Goal: Task Accomplishment & Management: Use online tool/utility

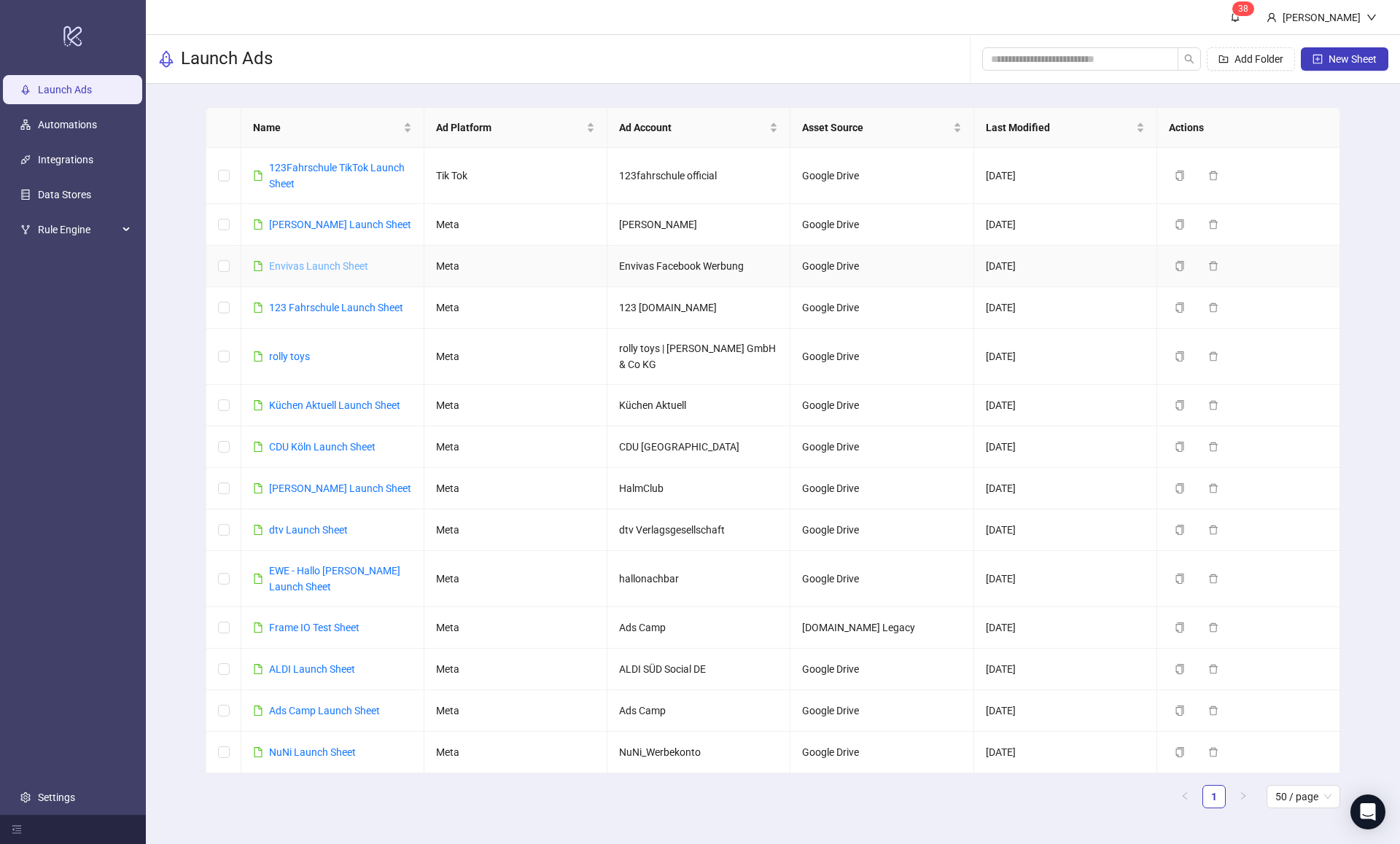
click at [318, 268] on link "Envivas Launch Sheet" at bounding box center [318, 265] width 99 height 12
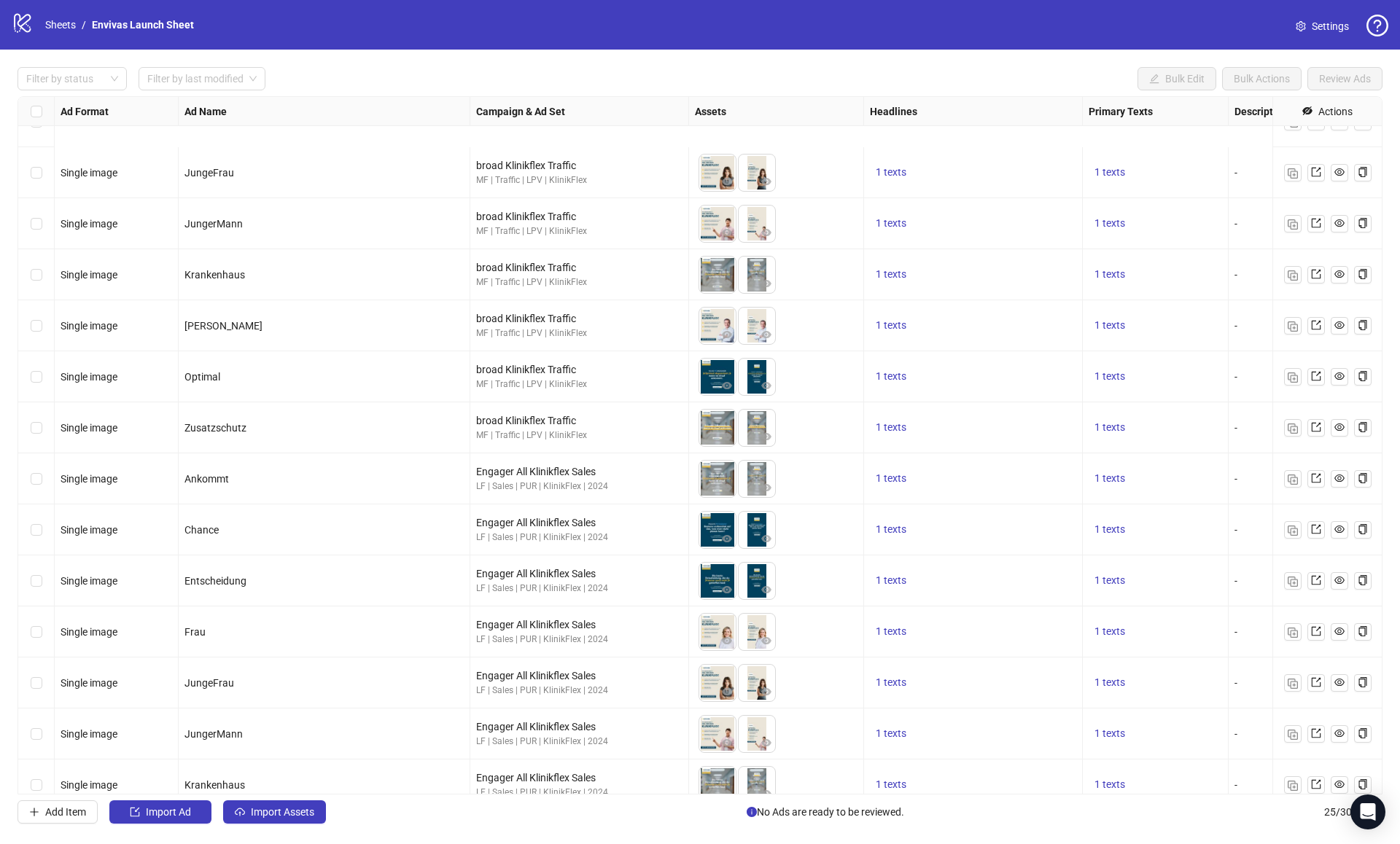
scroll to position [608, 0]
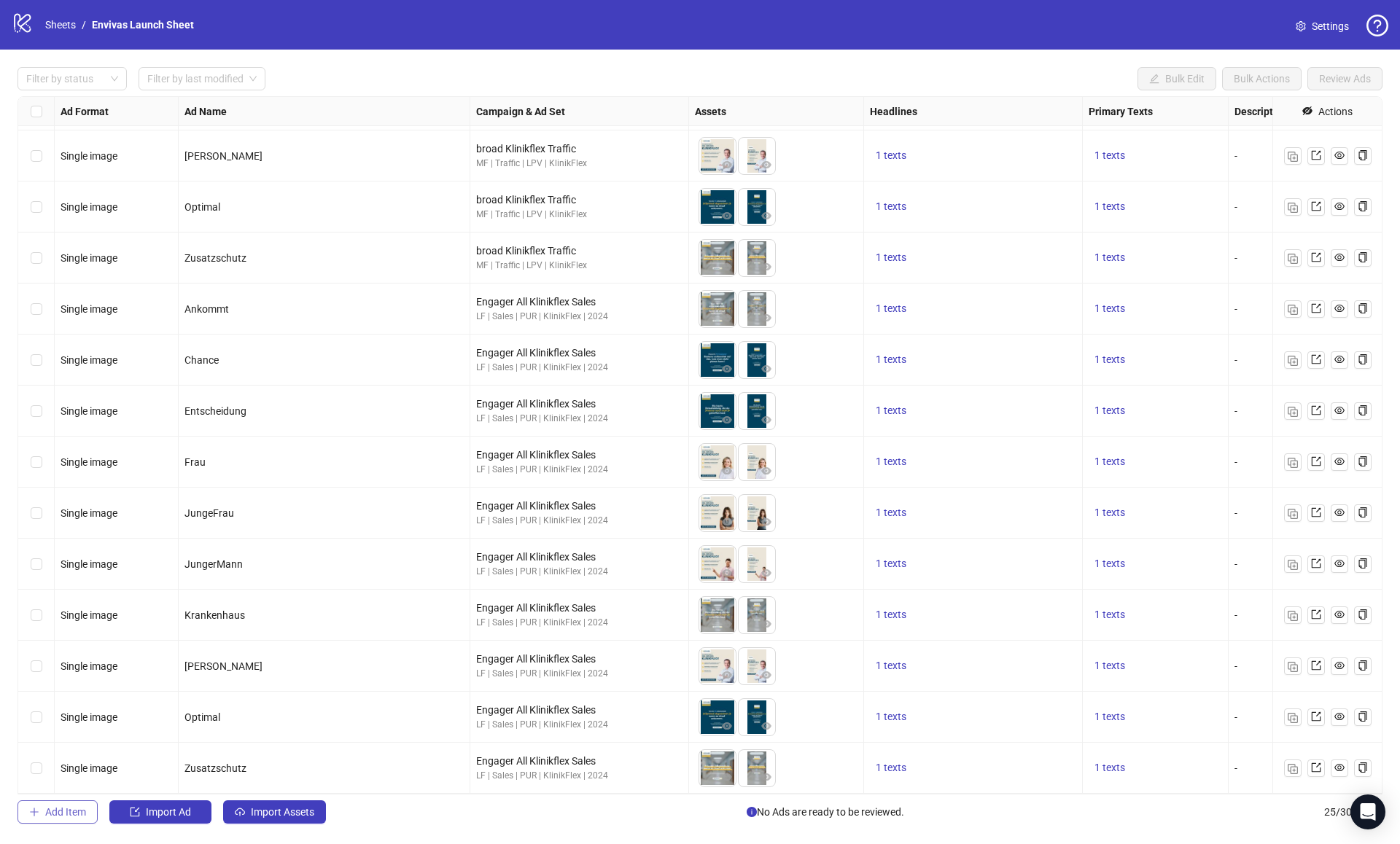
click at [43, 818] on button "Add Item" at bounding box center [57, 812] width 80 height 23
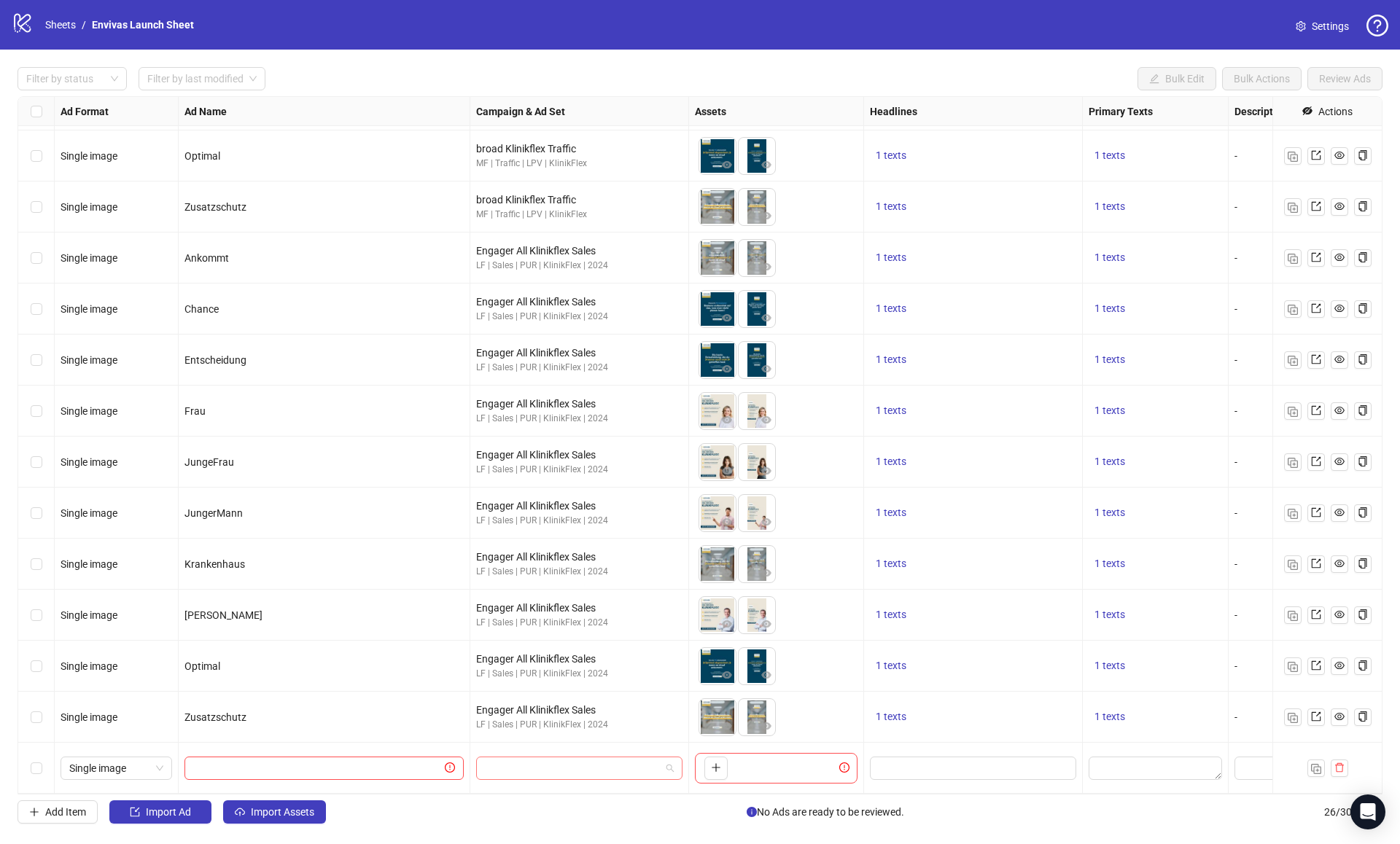
click at [524, 764] on input "search" at bounding box center [573, 768] width 176 height 22
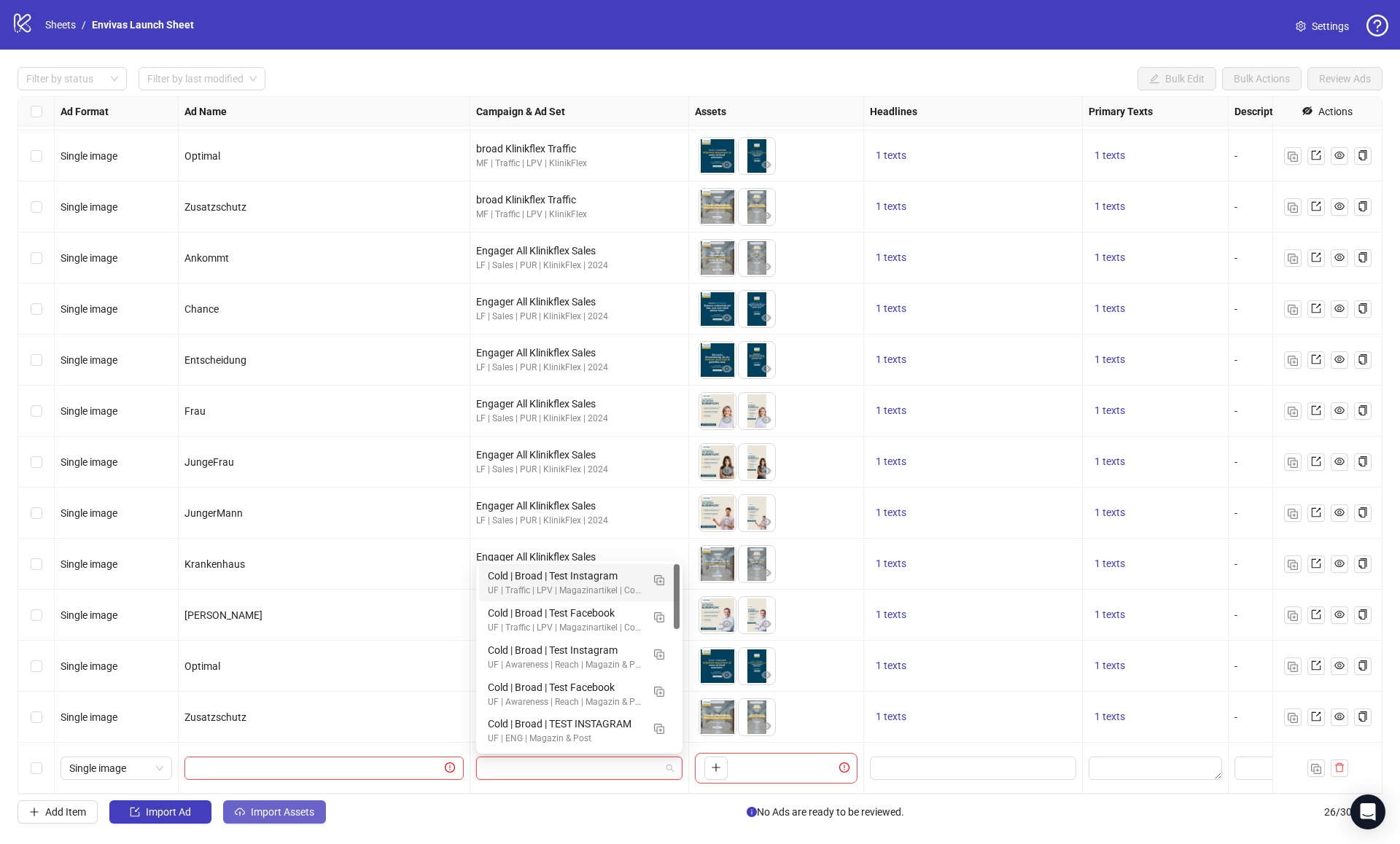
click at [260, 809] on span "Import Assets" at bounding box center [282, 811] width 64 height 12
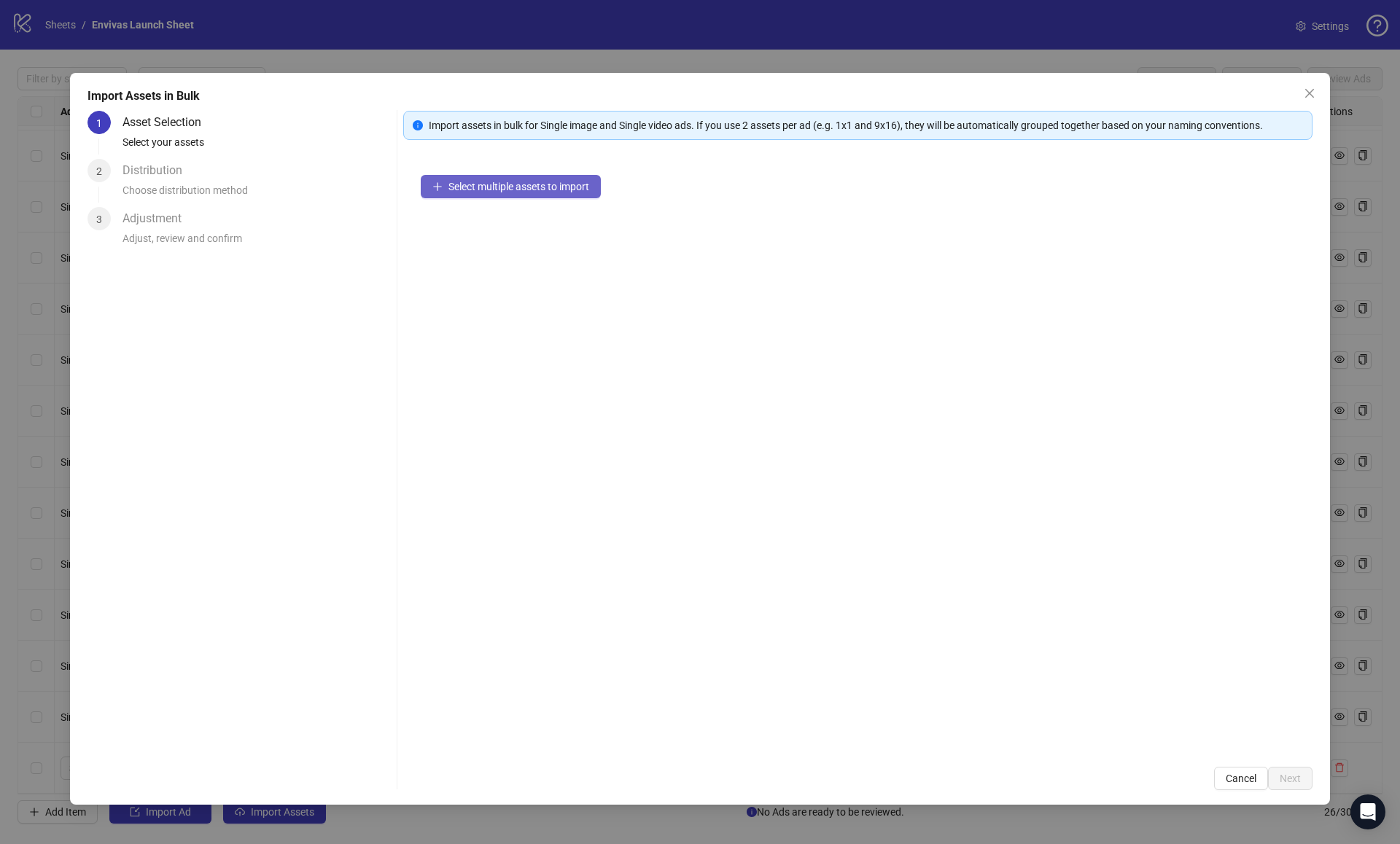
click at [478, 184] on span "Select multiple assets to import" at bounding box center [518, 186] width 141 height 12
click at [1277, 774] on button "Next" at bounding box center [1289, 779] width 44 height 23
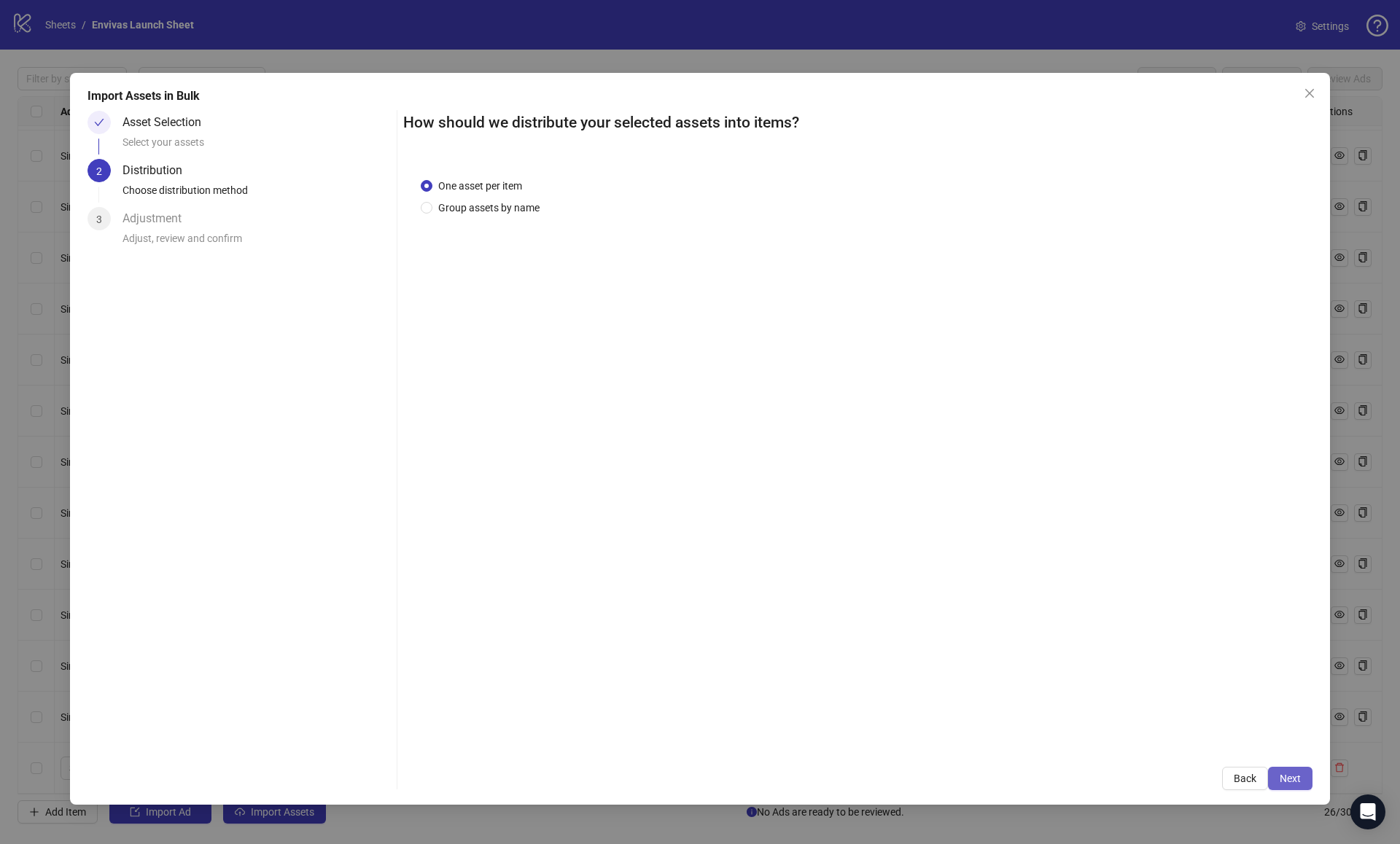
click at [1293, 786] on button "Next" at bounding box center [1289, 779] width 44 height 23
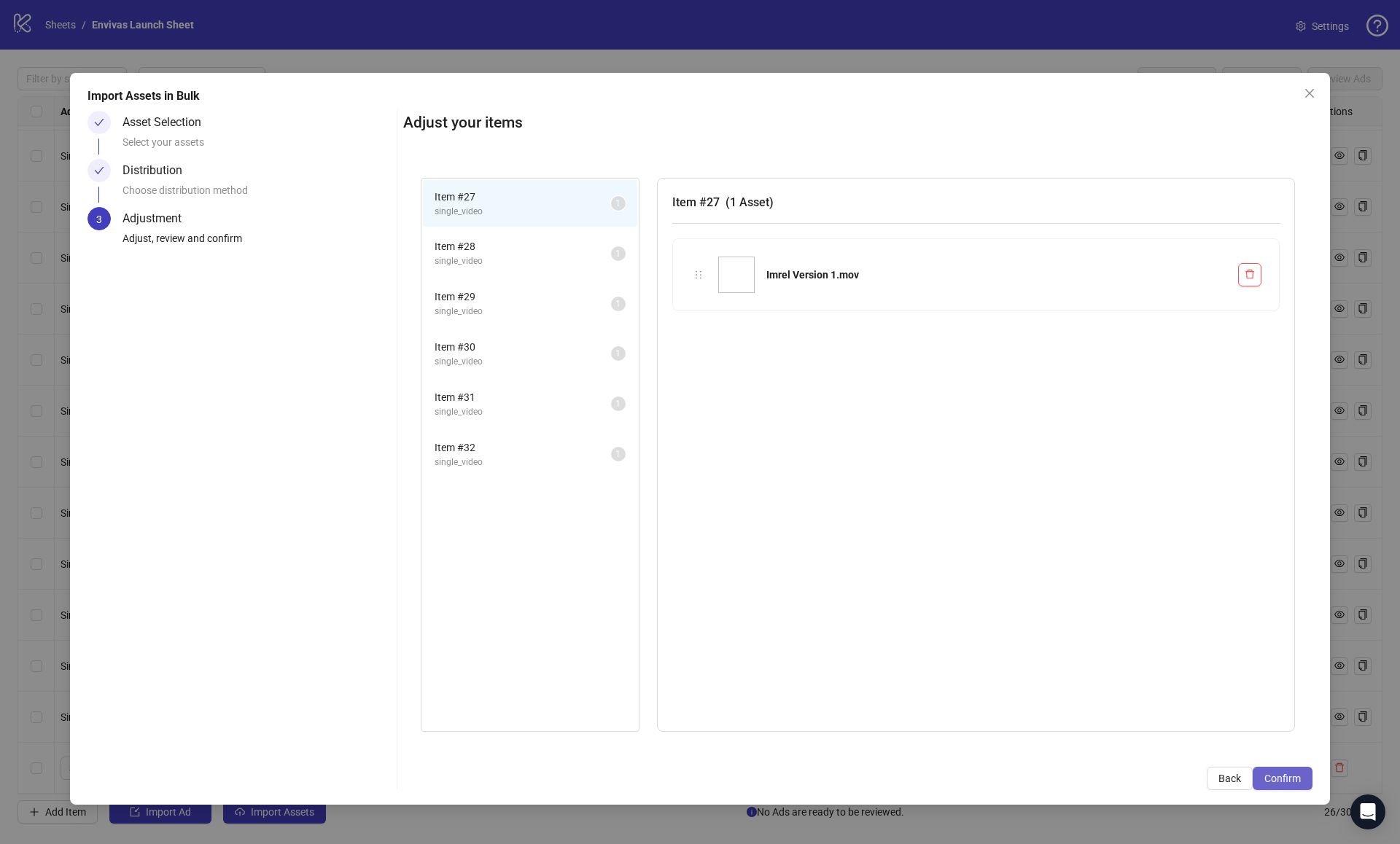
click at [1296, 779] on span "Confirm" at bounding box center [1282, 778] width 37 height 12
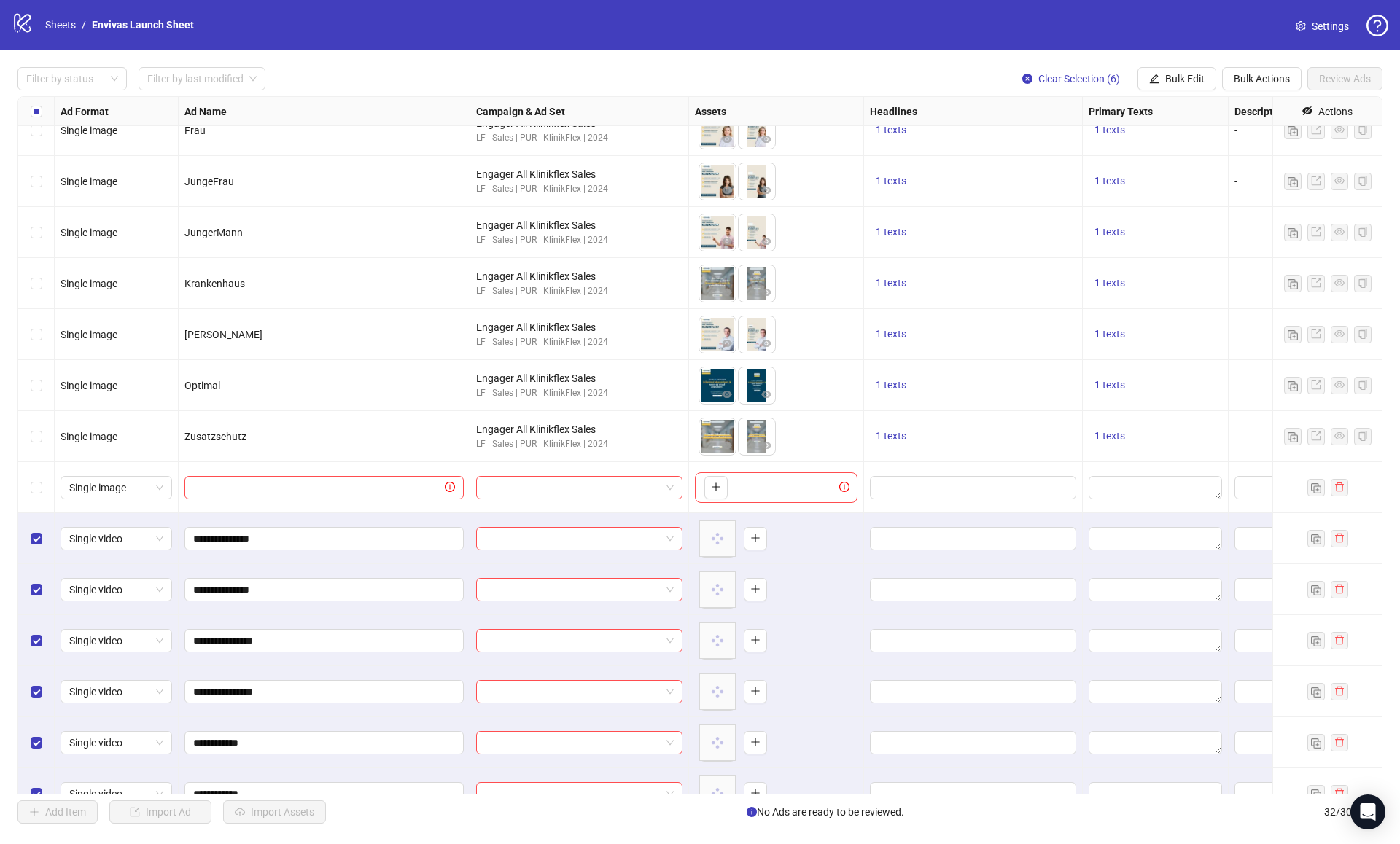
scroll to position [965, 0]
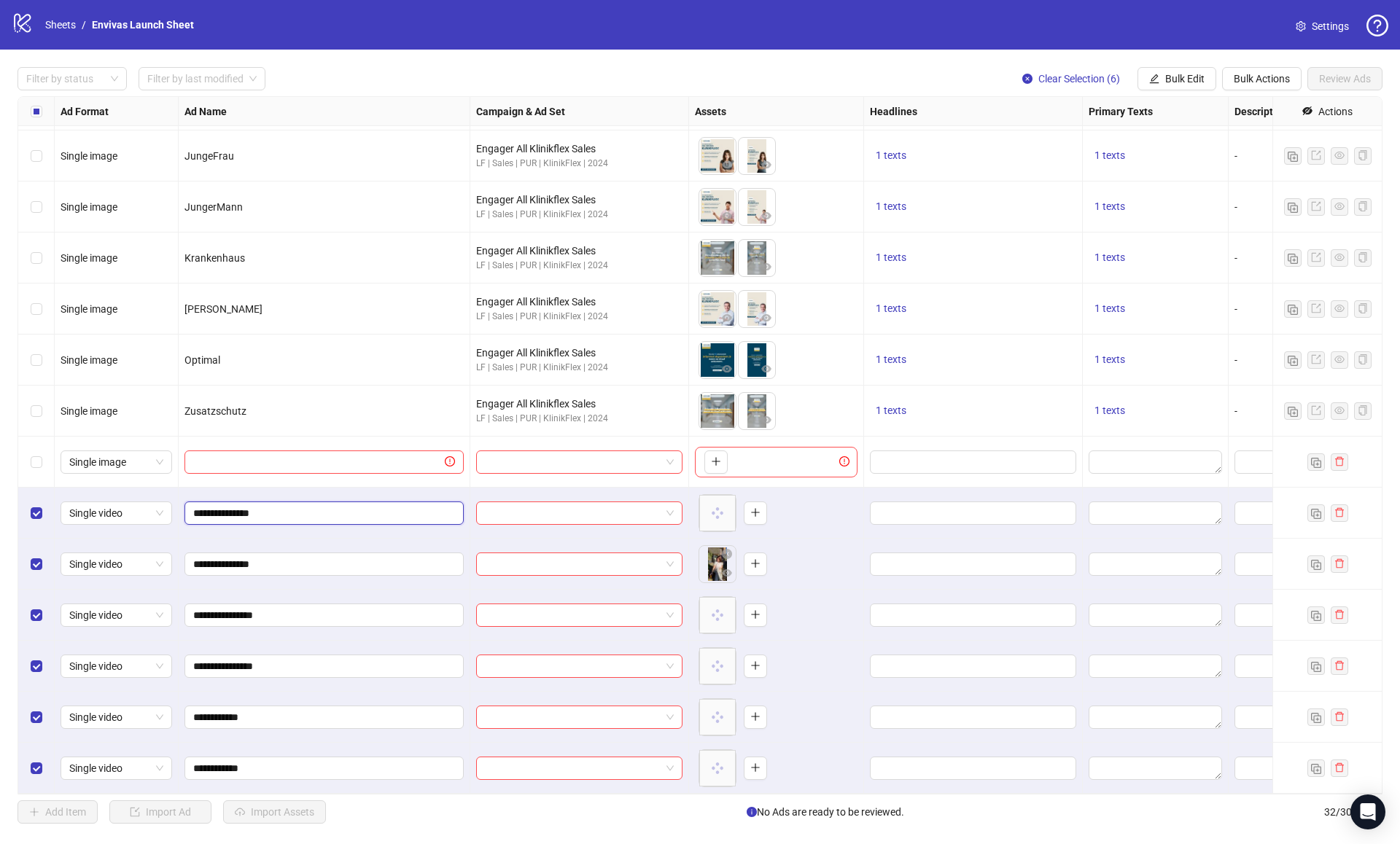
click at [193, 515] on input "**********" at bounding box center [322, 513] width 259 height 16
drag, startPoint x: 250, startPoint y: 513, endPoint x: 175, endPoint y: 511, distance: 75.0
type input "**********"
click at [1185, 73] on span "Bulk Edit" at bounding box center [1184, 79] width 40 height 12
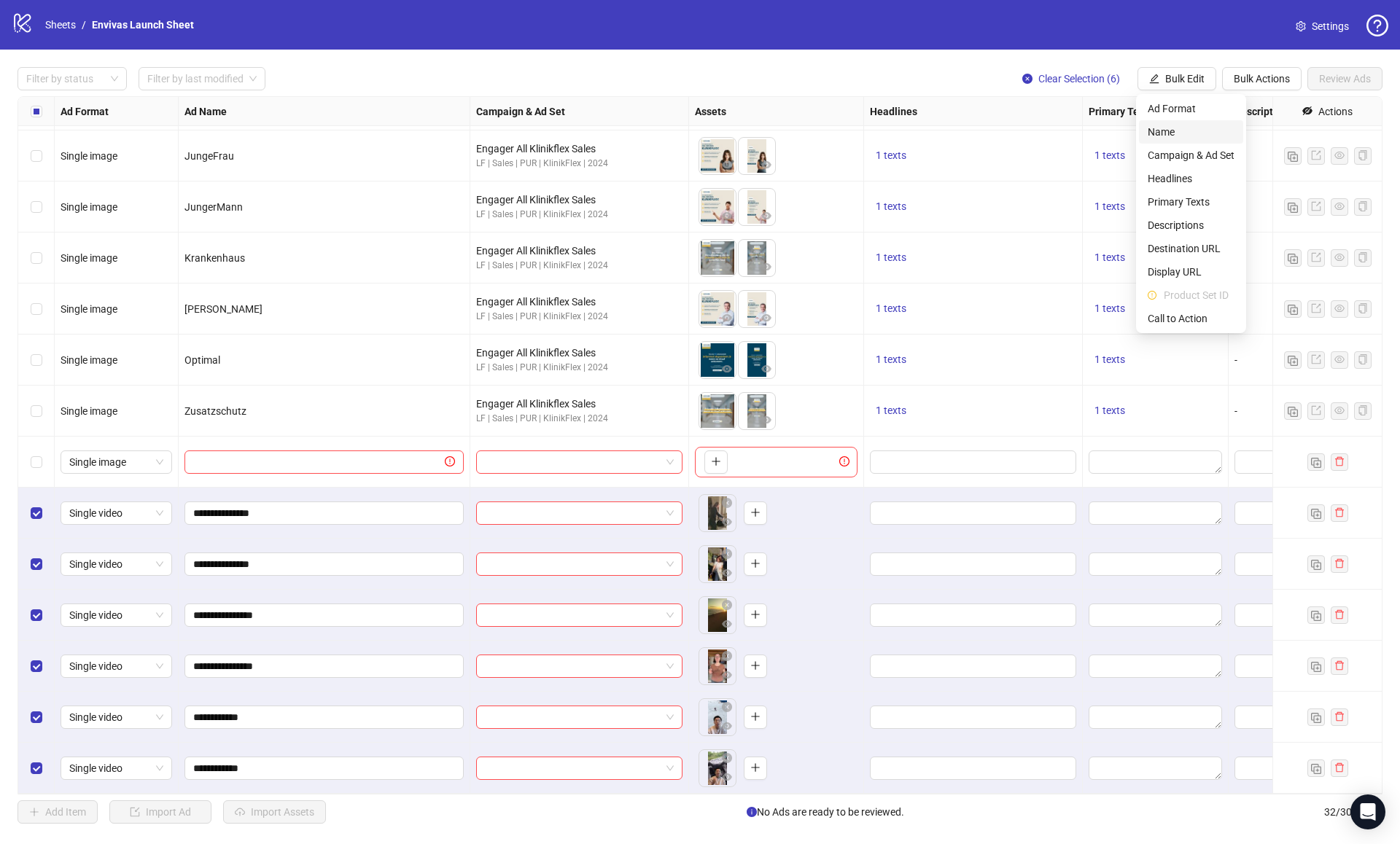
click at [1184, 130] on span "Name" at bounding box center [1191, 131] width 86 height 16
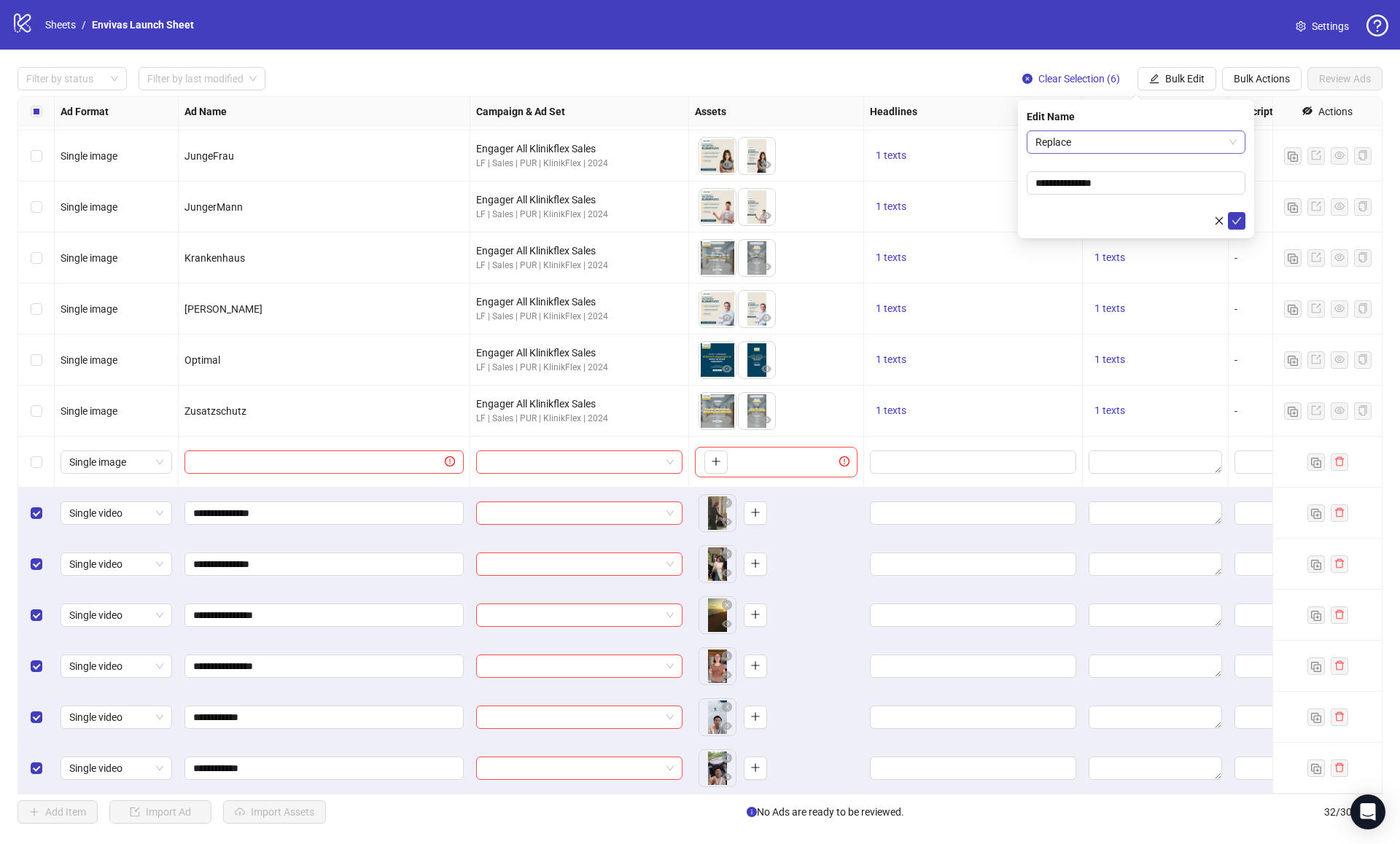
click at [1068, 141] on span "Replace" at bounding box center [1135, 142] width 202 height 22
click at [1081, 215] on div "Add Prefix and Suffix" at bounding box center [1135, 218] width 195 height 16
click at [1068, 182] on input "text" at bounding box center [1135, 183] width 219 height 23
paste input "**********"
type input "**********"
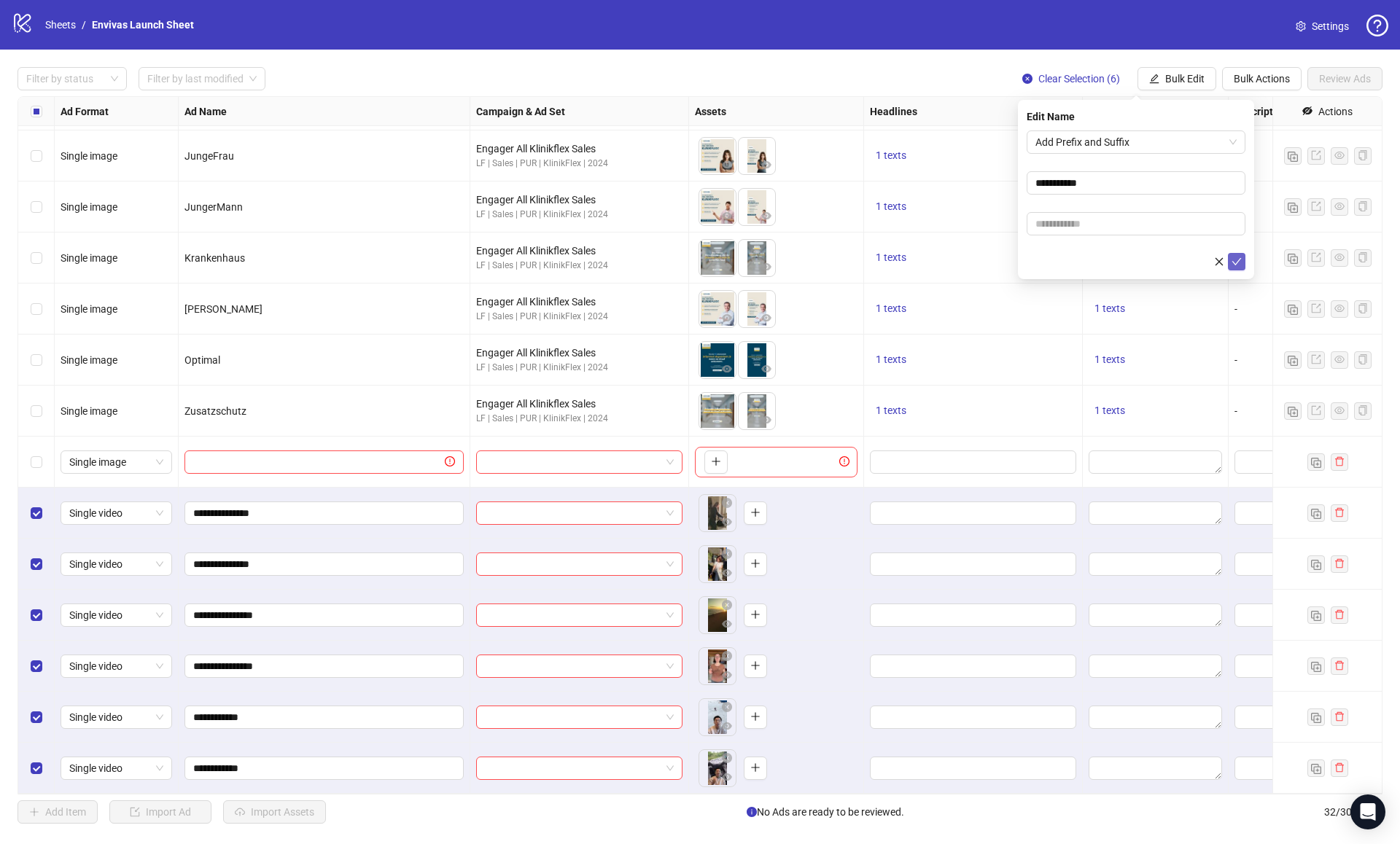
click at [1242, 263] on button "submit" at bounding box center [1237, 261] width 17 height 17
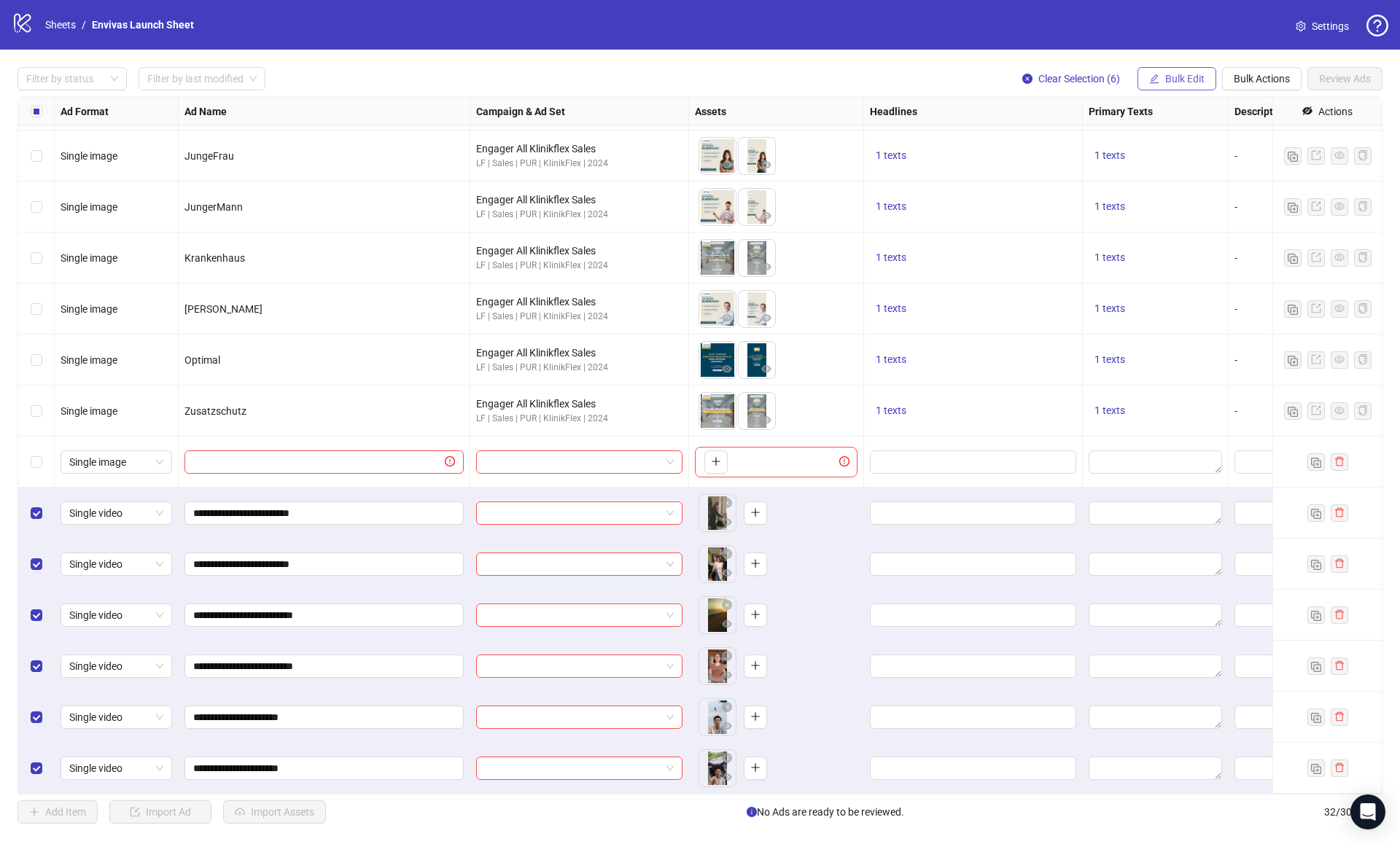
click at [1187, 79] on span "Bulk Edit" at bounding box center [1184, 79] width 40 height 12
click at [1177, 149] on span "Campaign & Ad Set" at bounding box center [1191, 155] width 86 height 16
click at [1089, 137] on input "search" at bounding box center [1129, 142] width 188 height 22
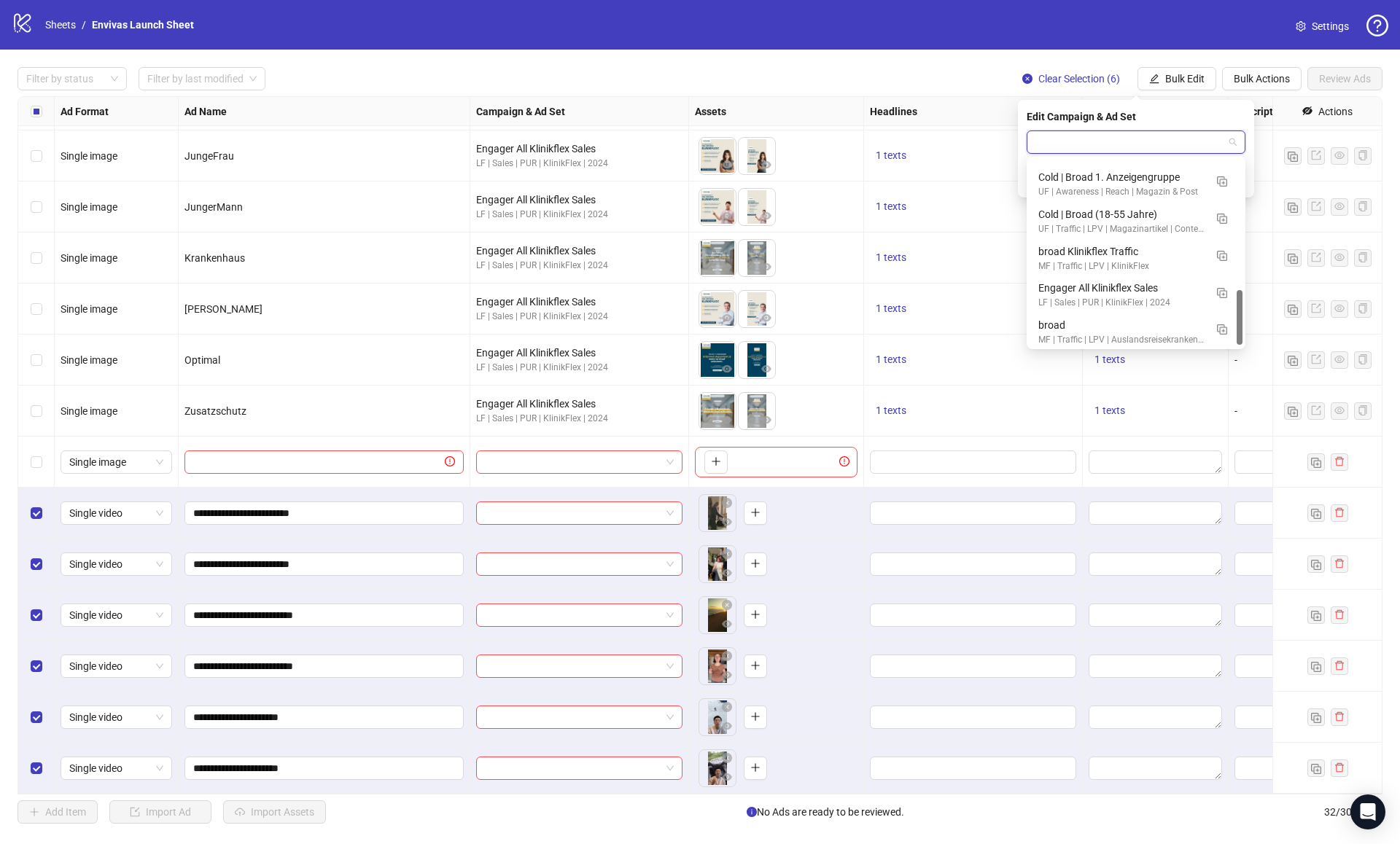
scroll to position [445, 0]
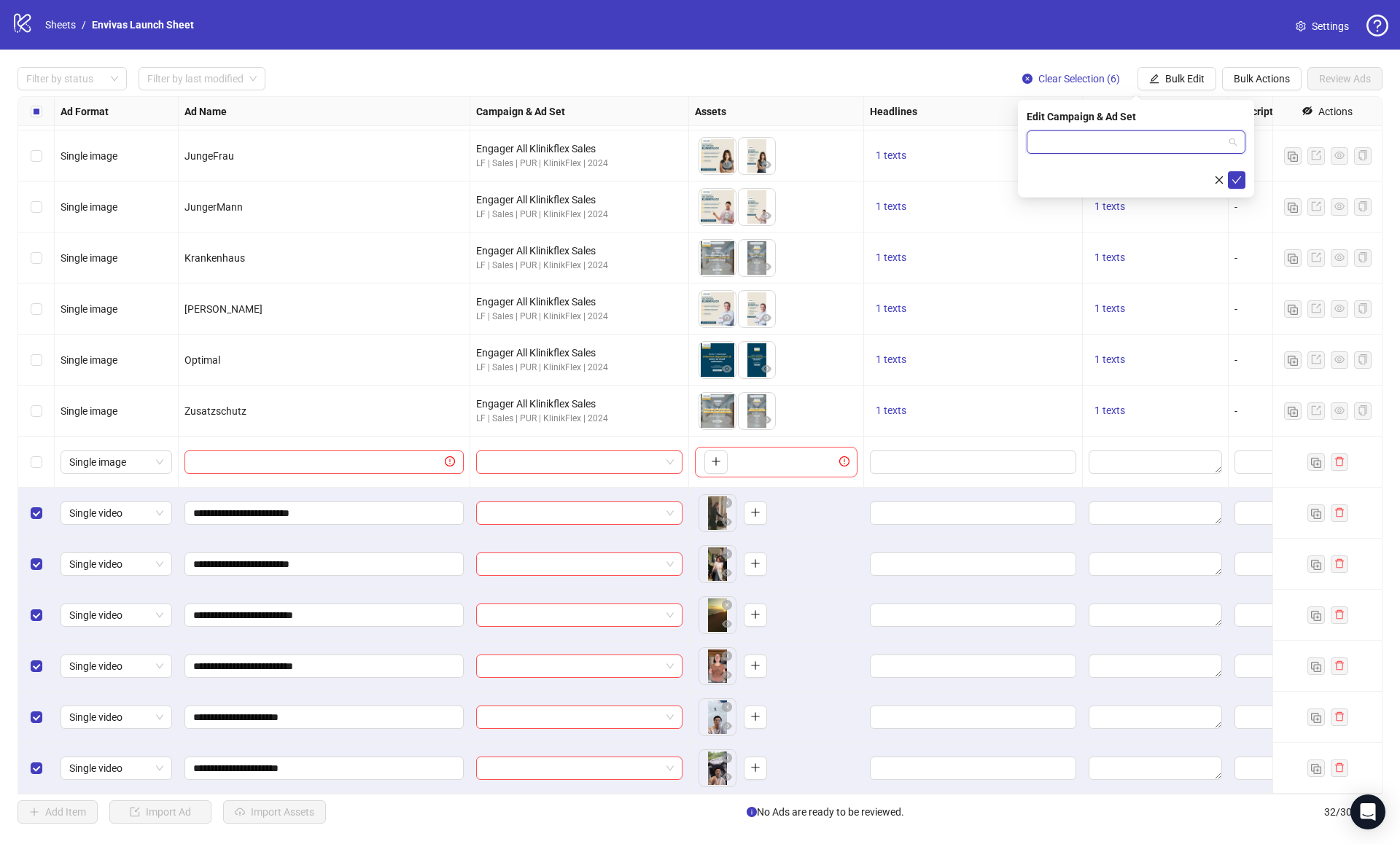
click at [1063, 147] on input "search" at bounding box center [1129, 142] width 188 height 22
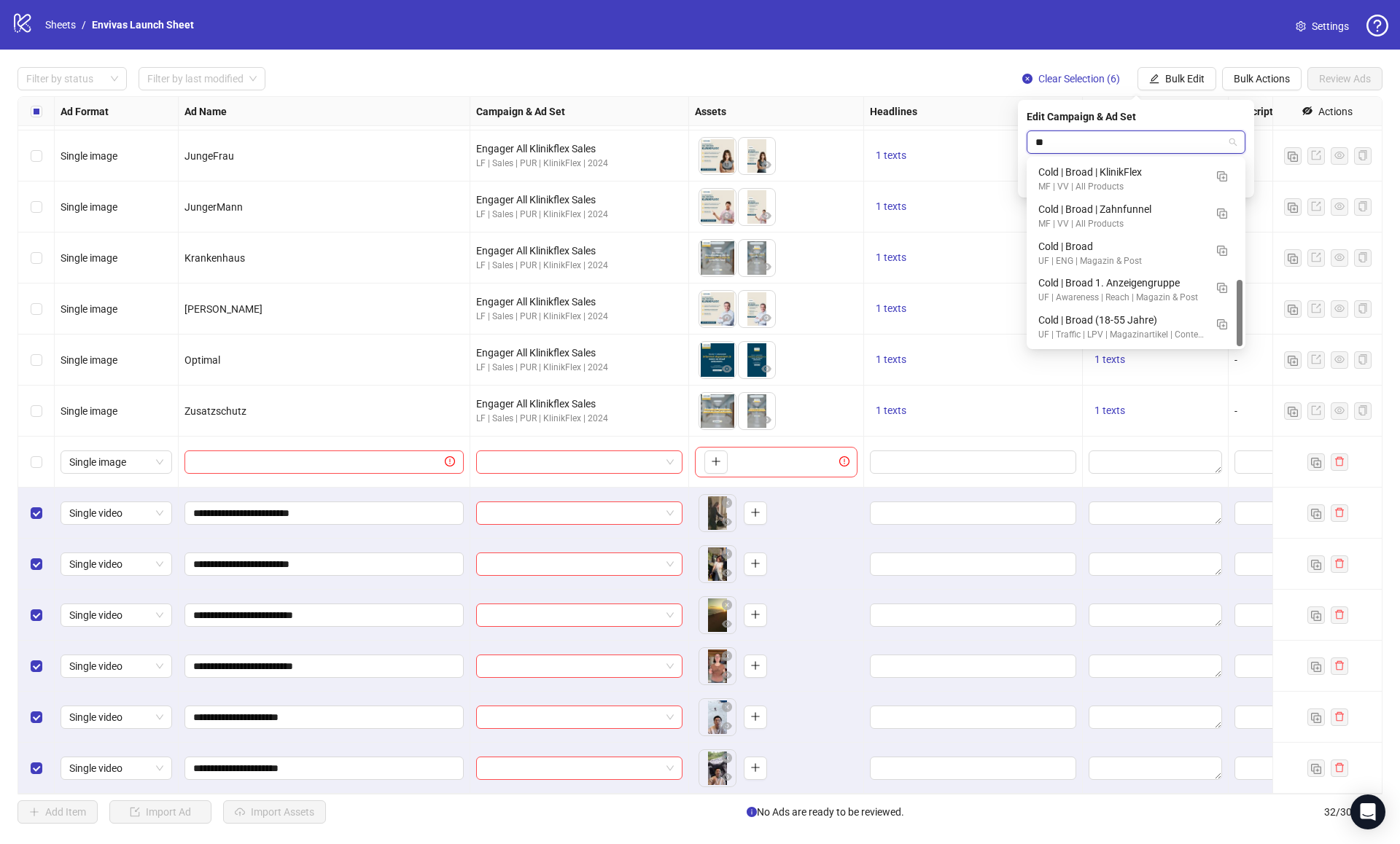
scroll to position [334, 0]
type input "**********"
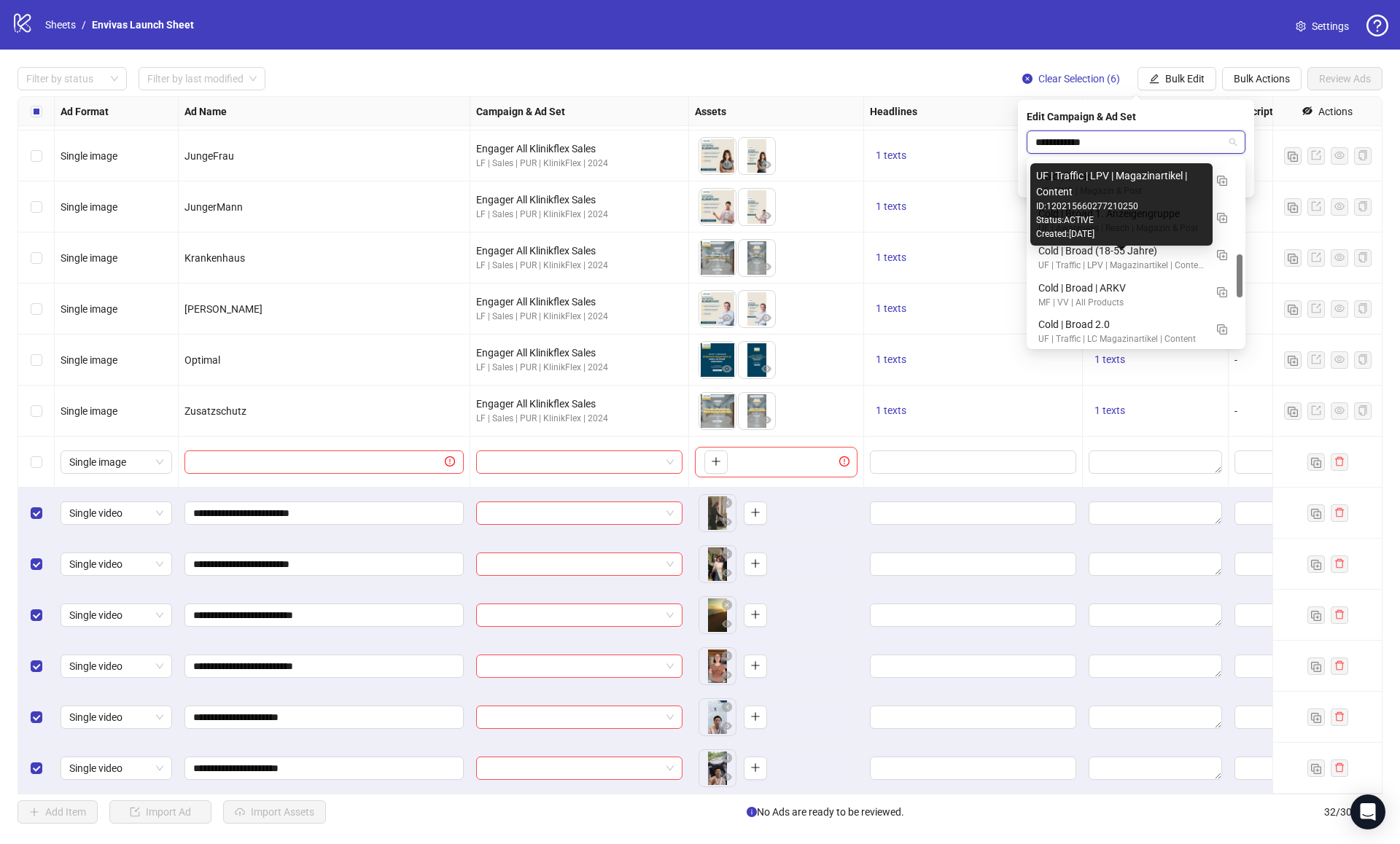
scroll to position [418, 0]
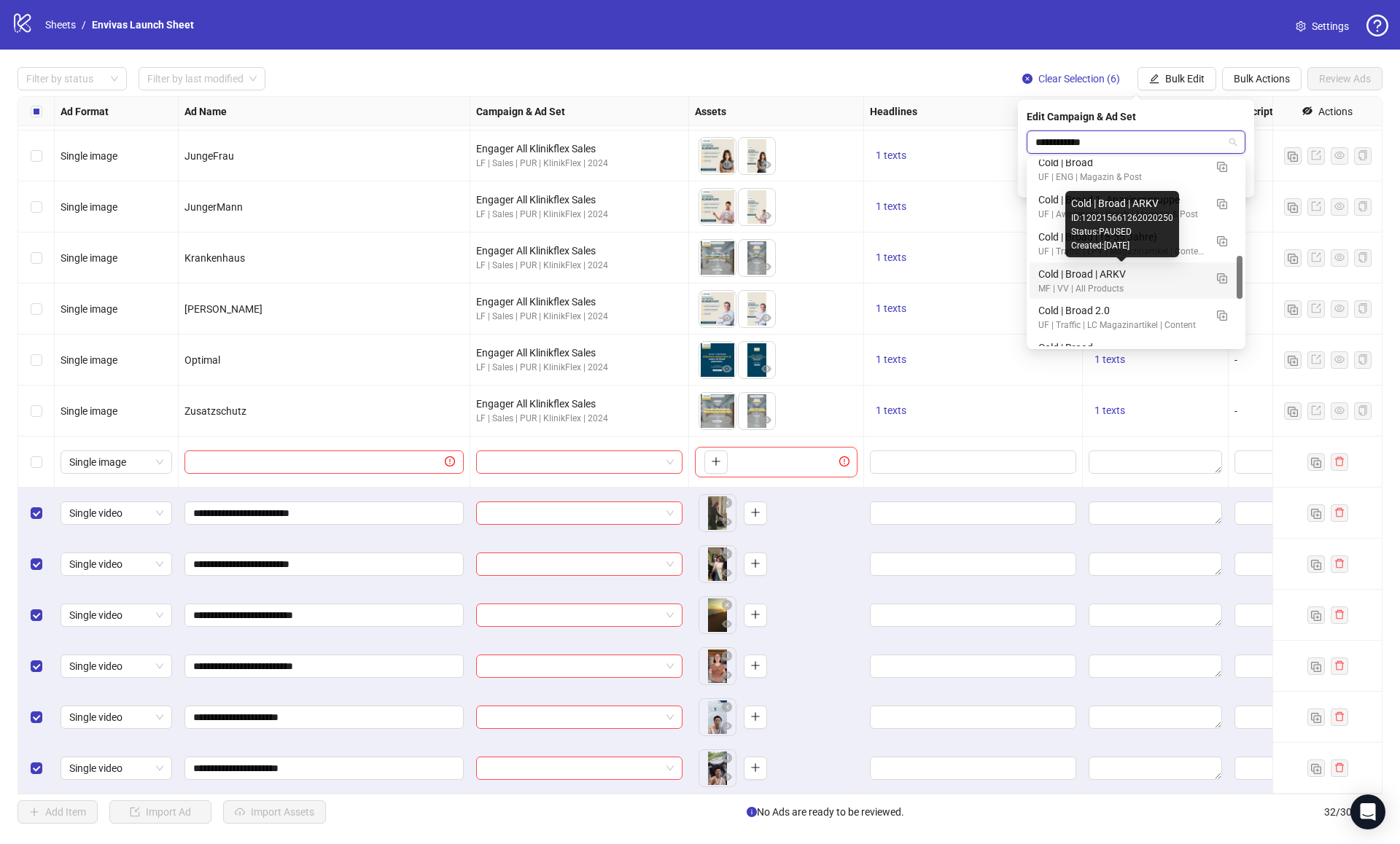
click at [1102, 275] on div "Cold | Broad | ARKV" at bounding box center [1121, 274] width 167 height 16
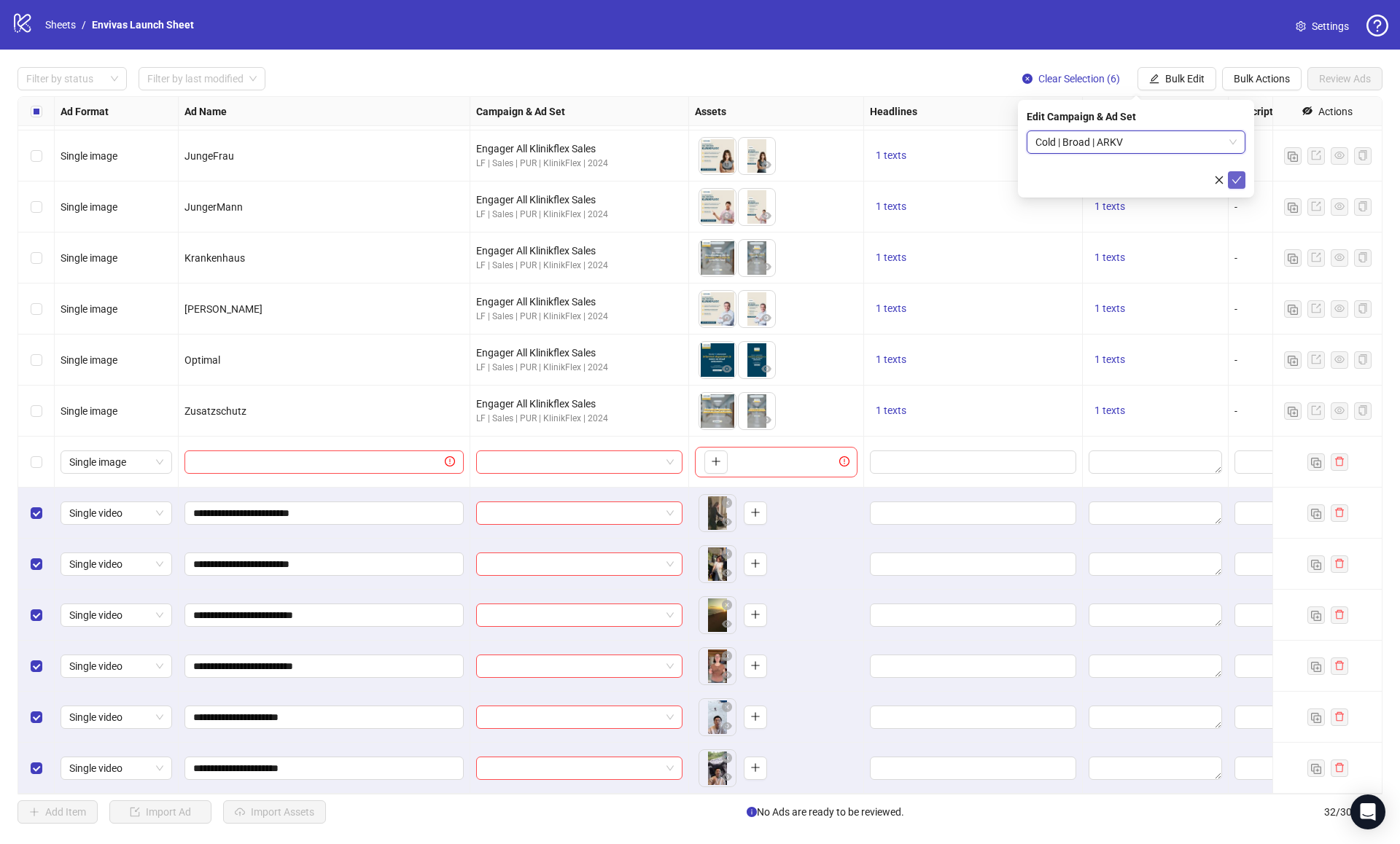
click at [1239, 188] on button "submit" at bounding box center [1237, 180] width 17 height 17
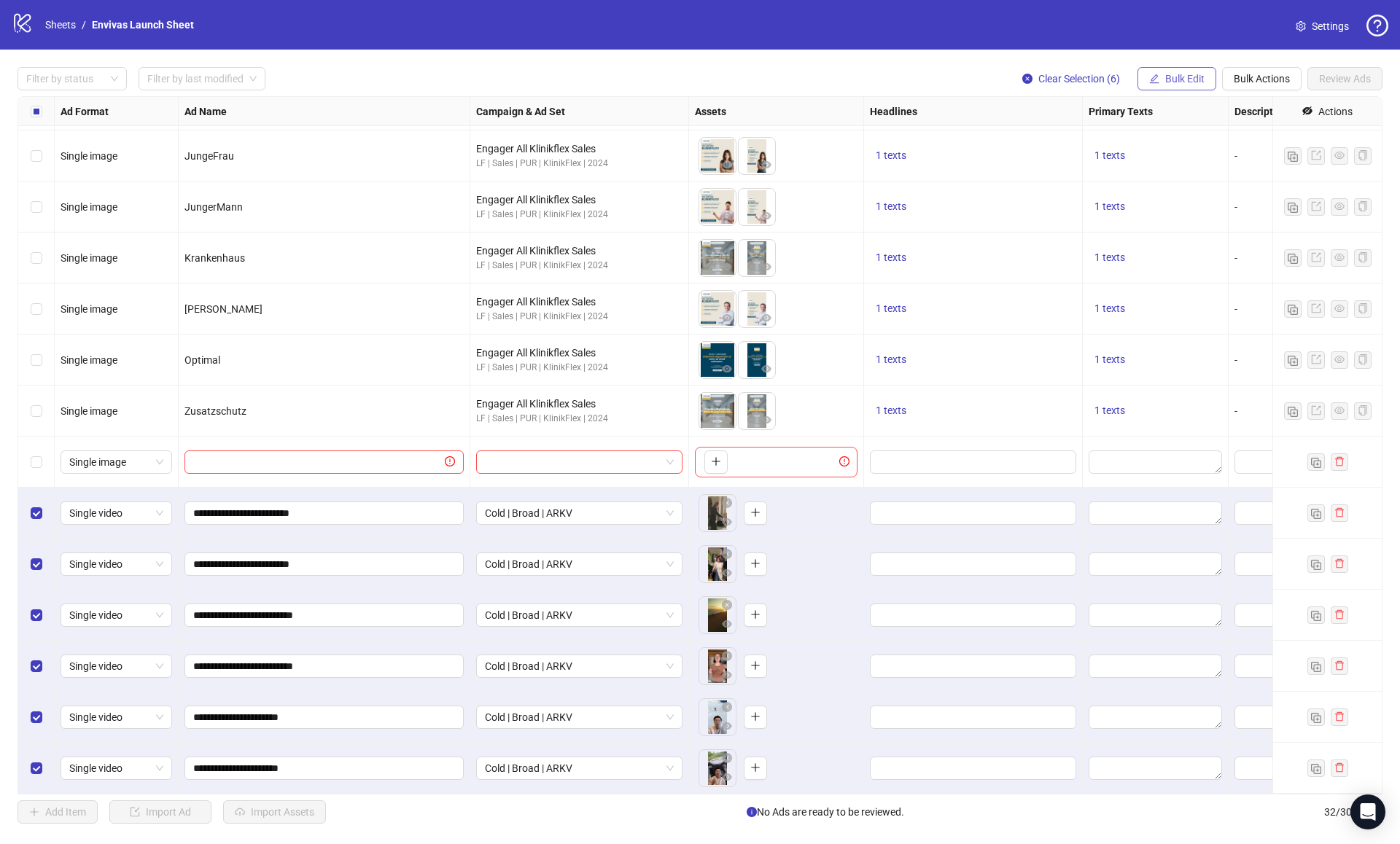
click at [1195, 75] on span "Bulk Edit" at bounding box center [1184, 79] width 40 height 12
click at [1173, 182] on span "Headlines" at bounding box center [1191, 178] width 86 height 16
click at [1096, 136] on input "text" at bounding box center [1135, 142] width 219 height 23
paste input "**********"
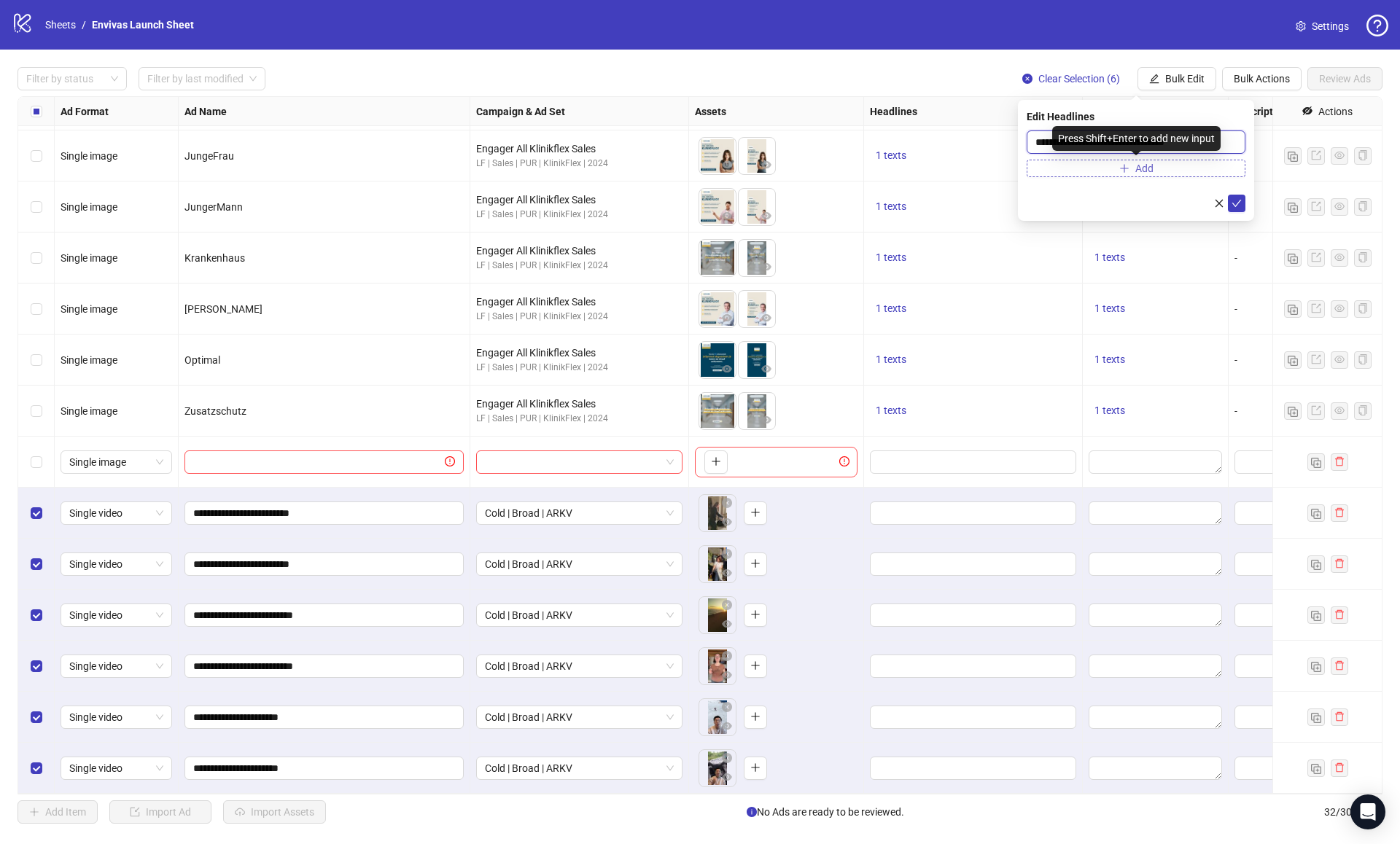
type input "**********"
click at [1171, 164] on button "Add" at bounding box center [1135, 168] width 219 height 17
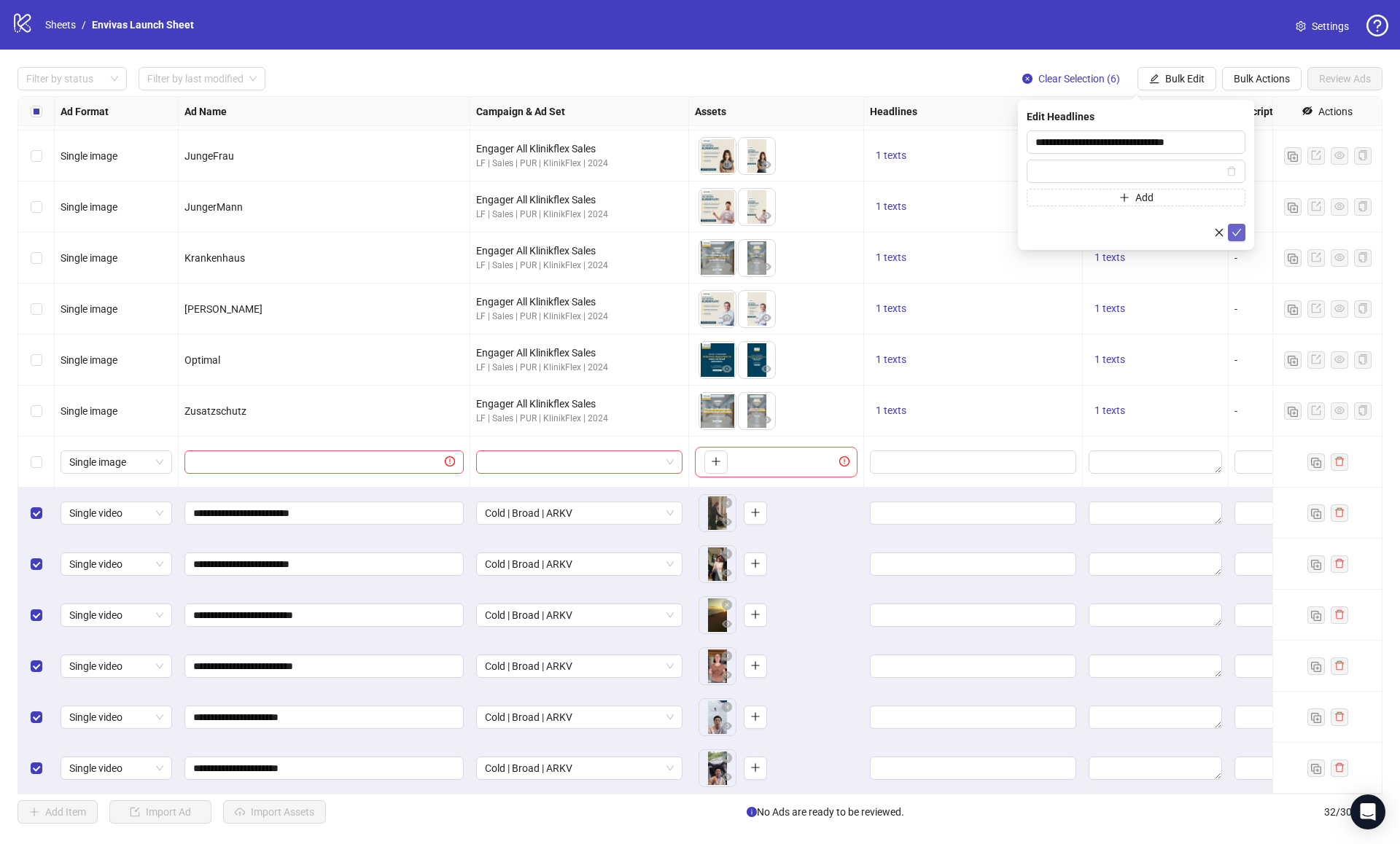
click at [1230, 225] on button "submit" at bounding box center [1237, 233] width 17 height 17
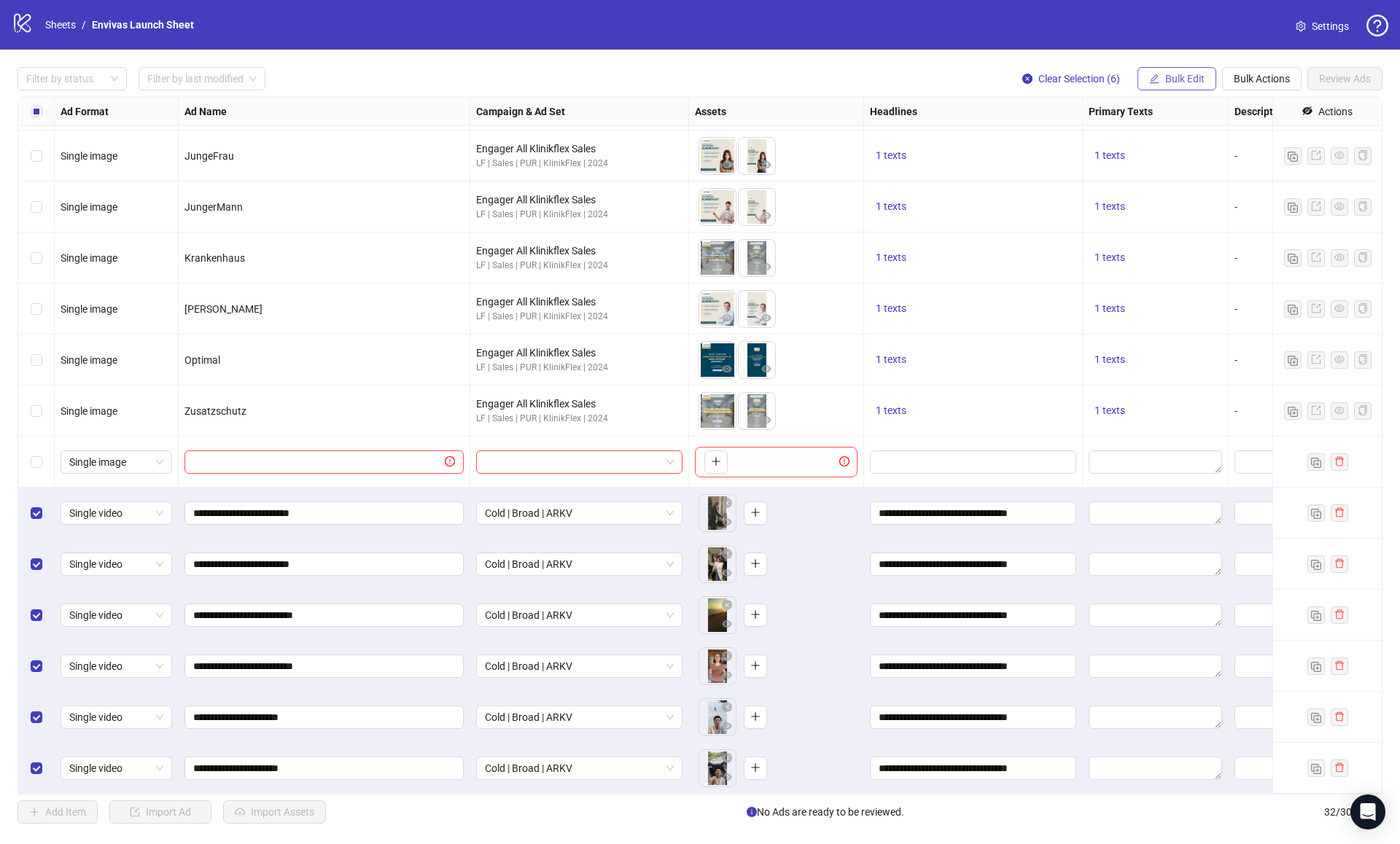
click at [1177, 75] on span "Bulk Edit" at bounding box center [1184, 79] width 40 height 12
click at [1184, 198] on span "Primary Texts" at bounding box center [1191, 201] width 86 height 16
click at [1057, 144] on textarea at bounding box center [1135, 150] width 219 height 40
paste textarea "**********"
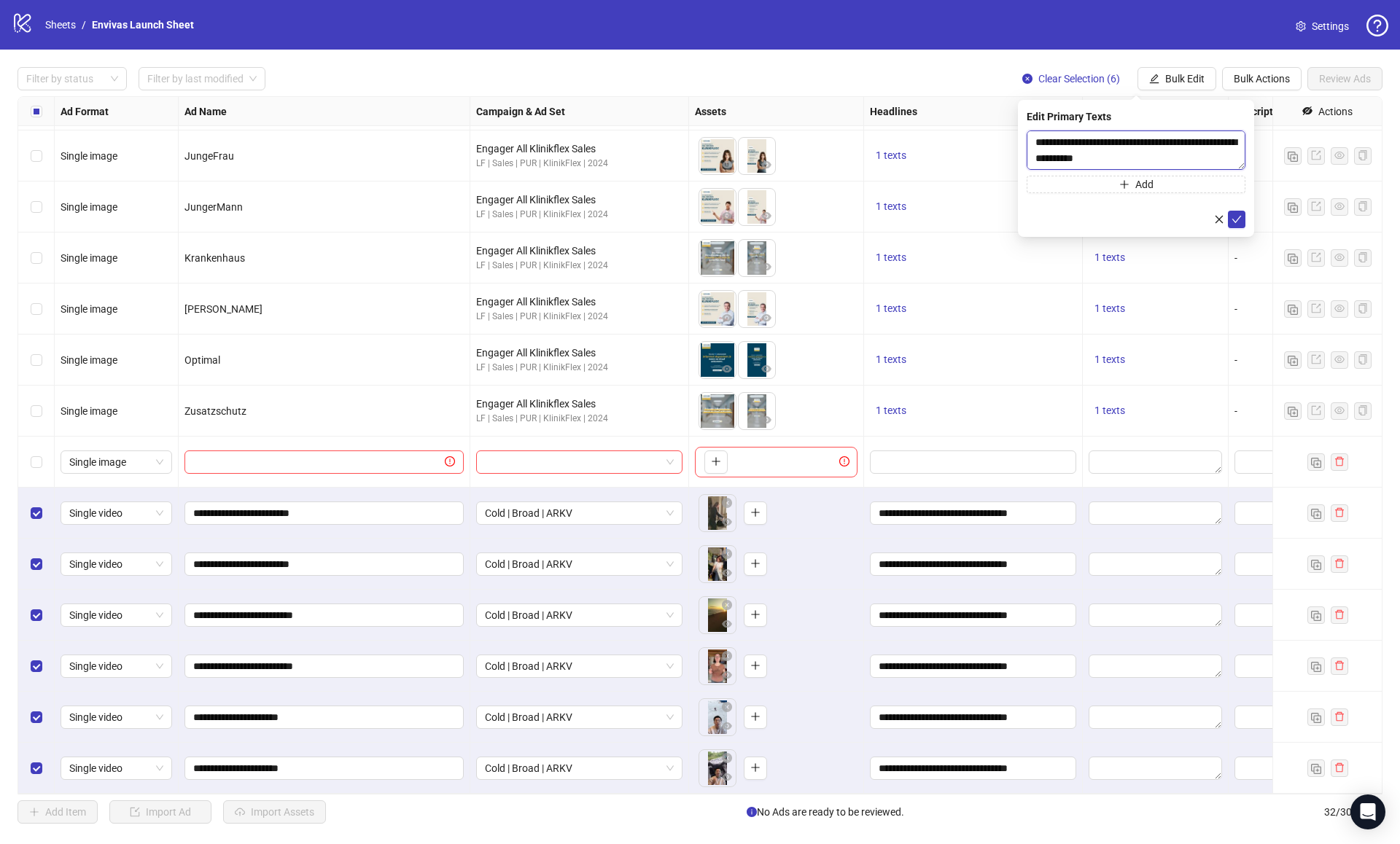
scroll to position [177, 0]
type textarea "**********"
click at [1237, 216] on icon "check" at bounding box center [1236, 219] width 10 height 10
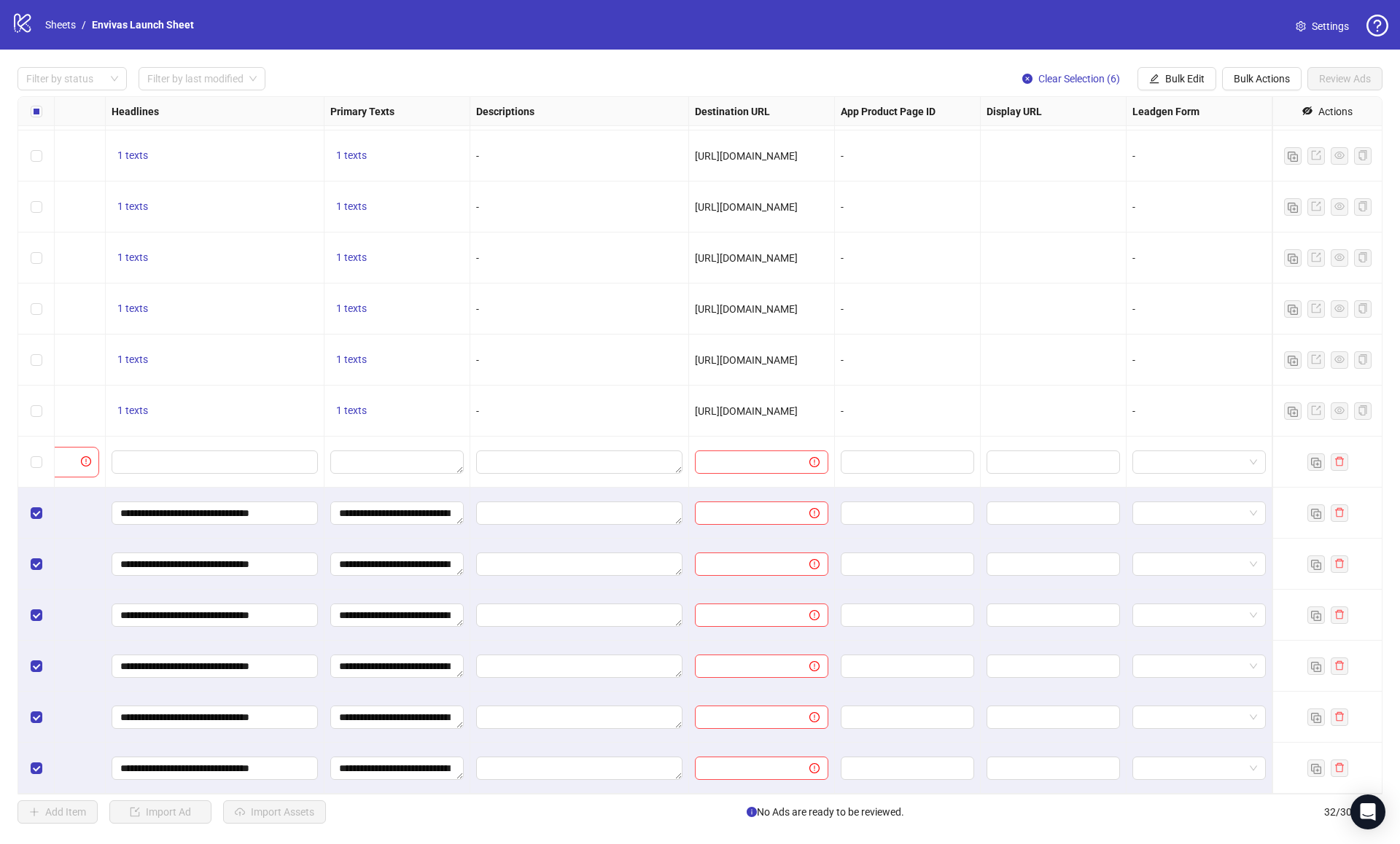
scroll to position [965, 760]
click at [1181, 83] on span "Bulk Edit" at bounding box center [1184, 79] width 40 height 12
click at [1198, 243] on span "Destination URL" at bounding box center [1191, 248] width 86 height 16
click at [1090, 135] on input "text" at bounding box center [1130, 142] width 190 height 16
paste input "**********"
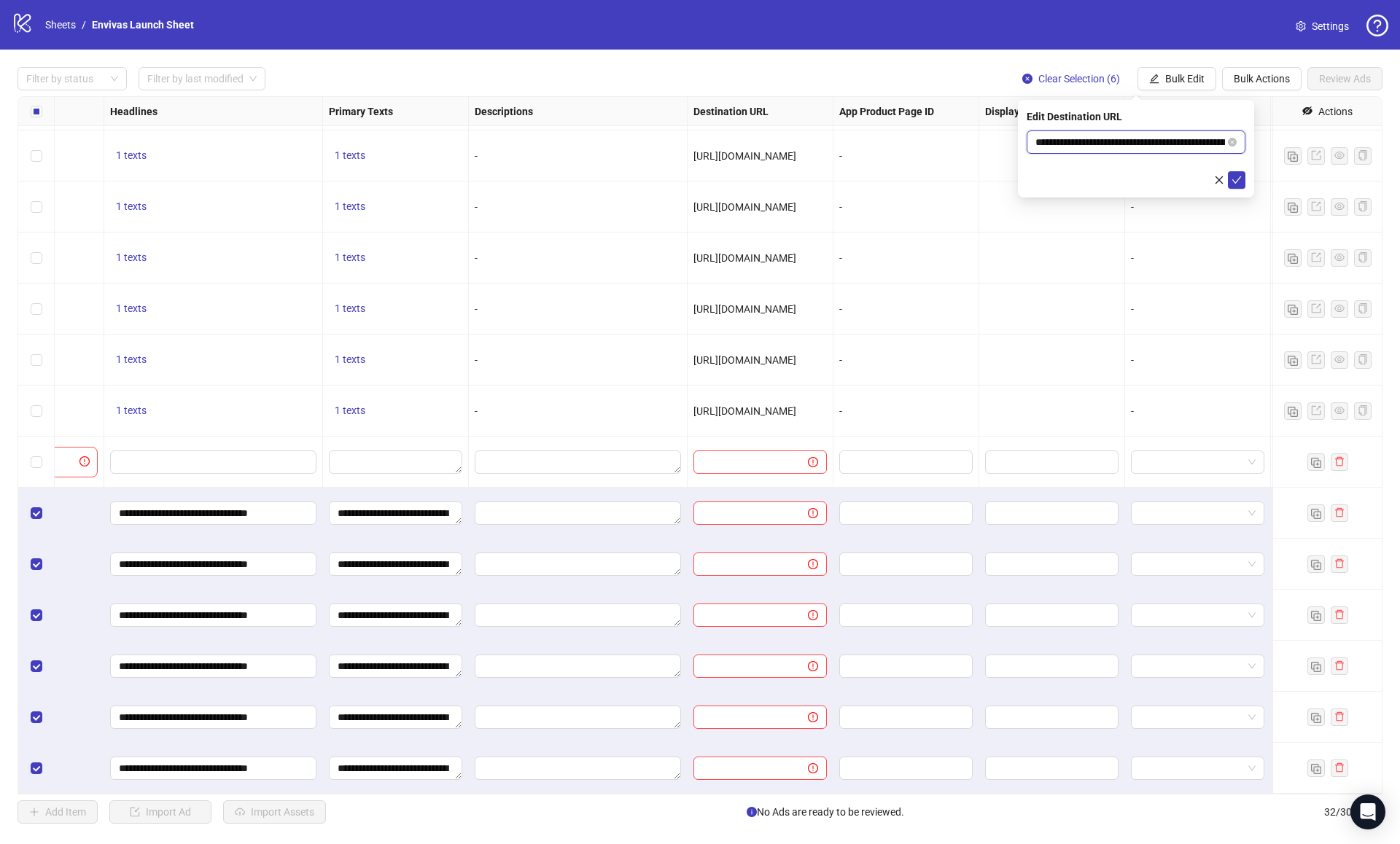
scroll to position [0, 142]
type input "**********"
click at [1232, 181] on icon "check" at bounding box center [1236, 180] width 10 height 10
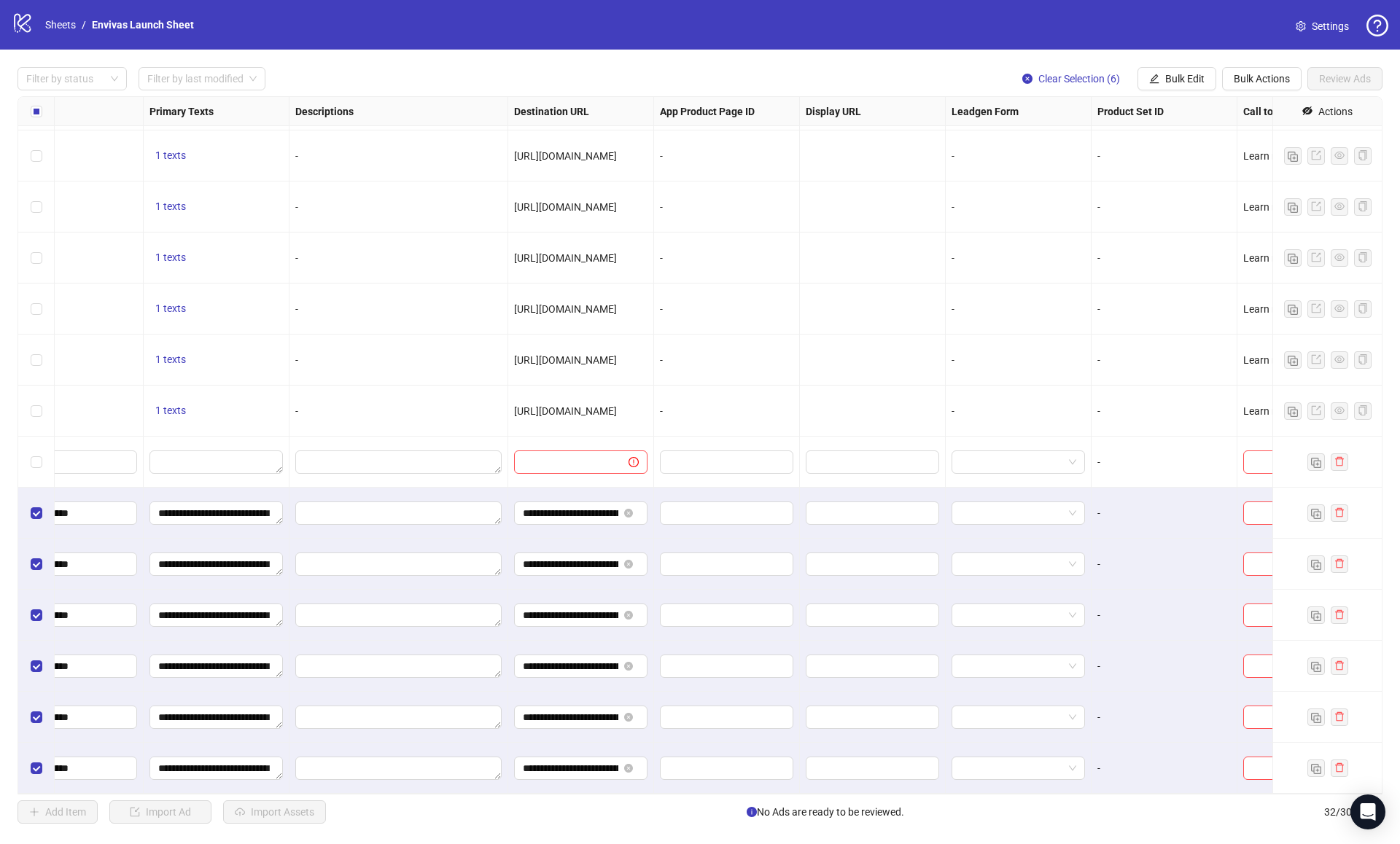
scroll to position [965, 1021]
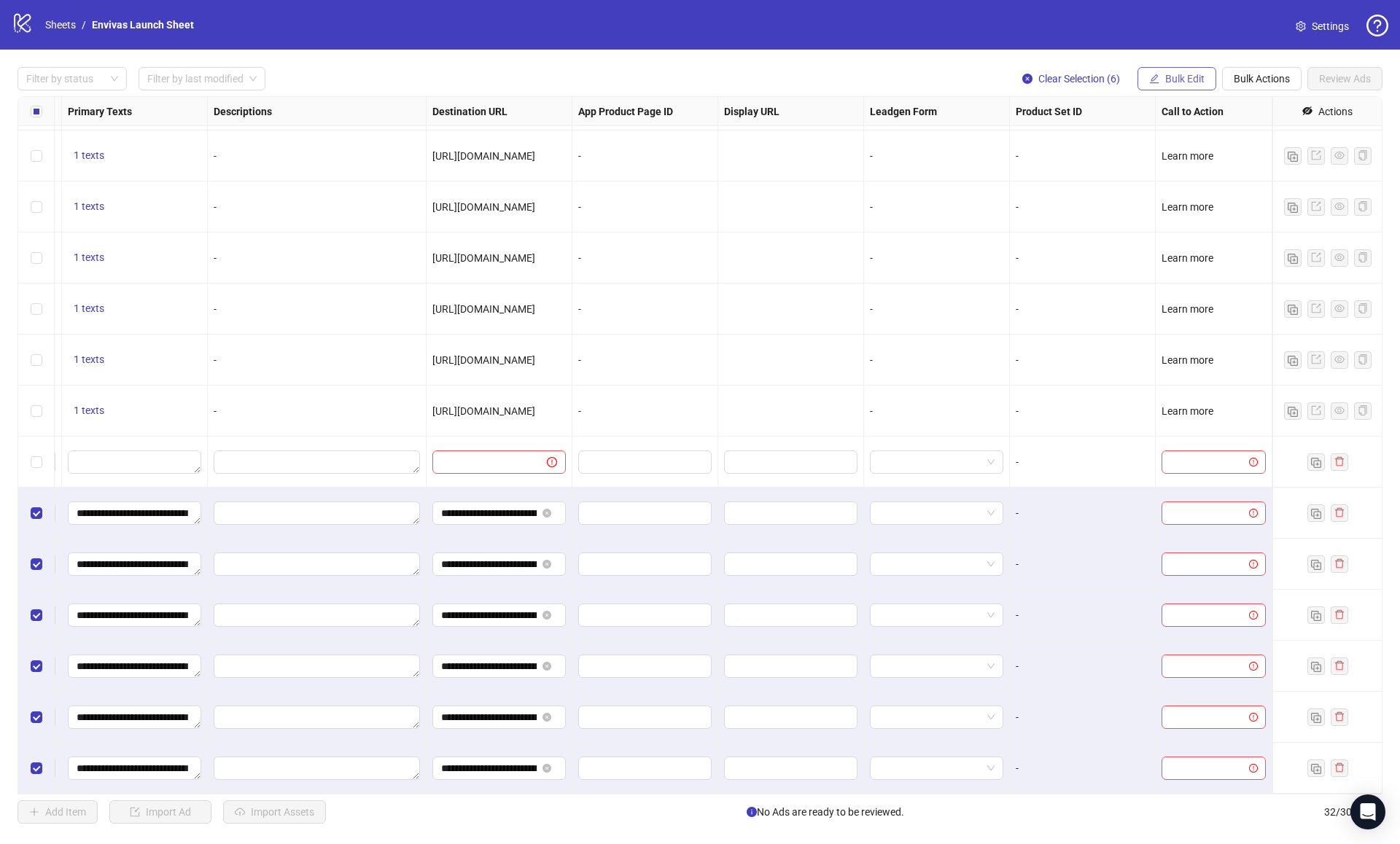
click at [1158, 81] on button "Bulk Edit" at bounding box center [1177, 79] width 79 height 23
click at [1192, 310] on li "Call to Action" at bounding box center [1191, 318] width 104 height 23
click at [1074, 150] on input "search" at bounding box center [1129, 142] width 188 height 22
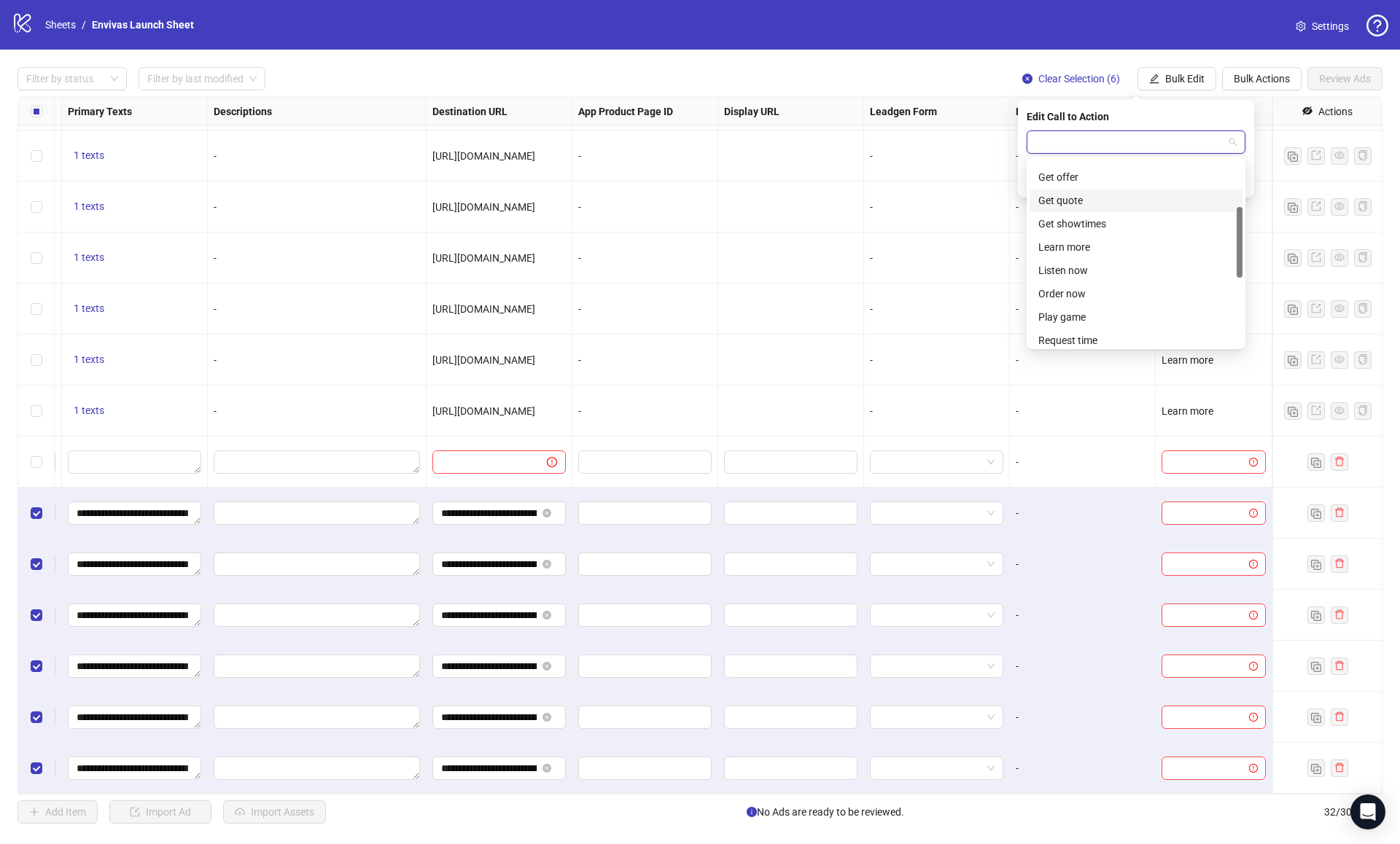
scroll to position [135, 0]
click at [1076, 239] on div "Learn more" at bounding box center [1135, 246] width 195 height 16
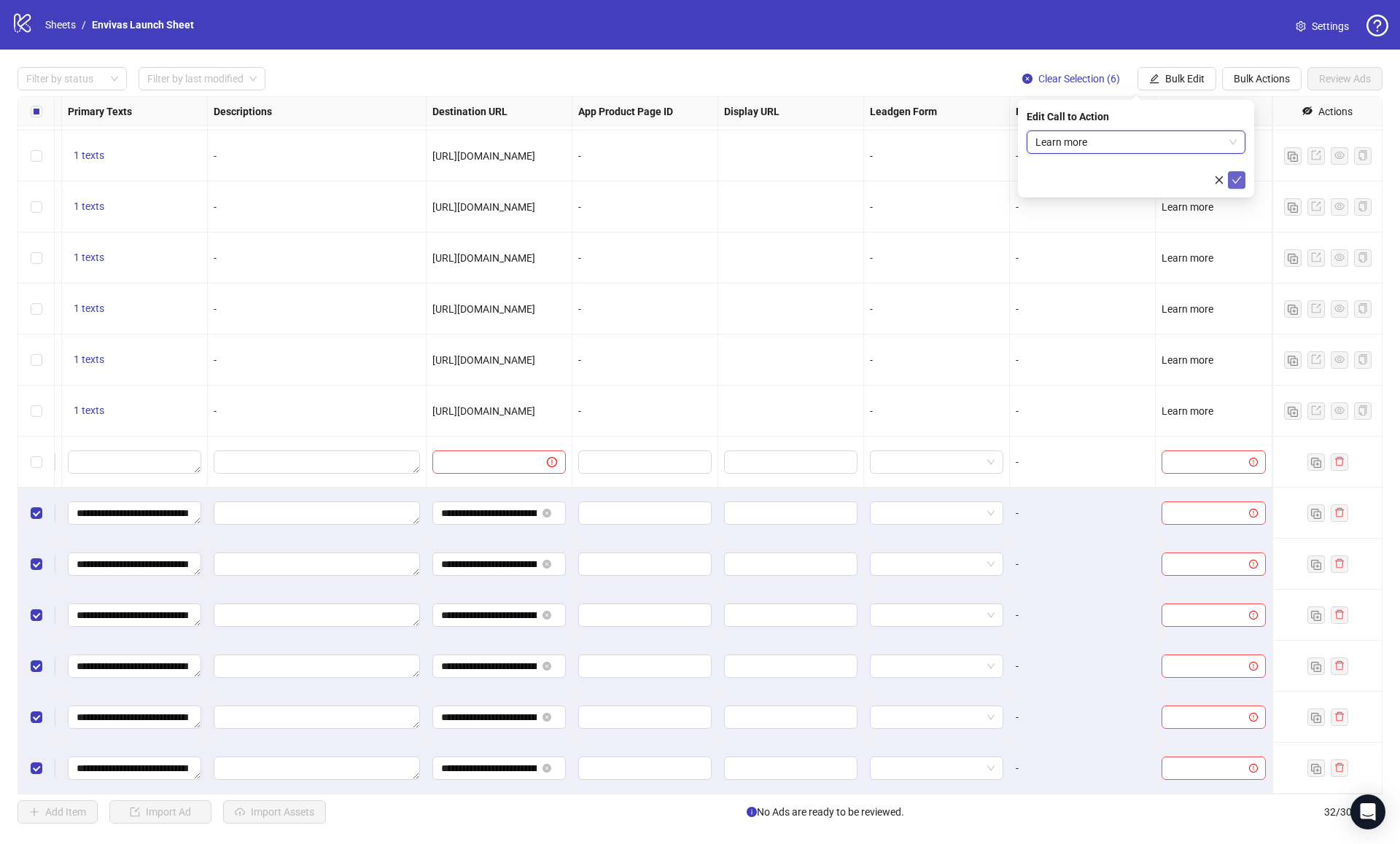
click at [1239, 179] on icon "check" at bounding box center [1236, 180] width 10 height 10
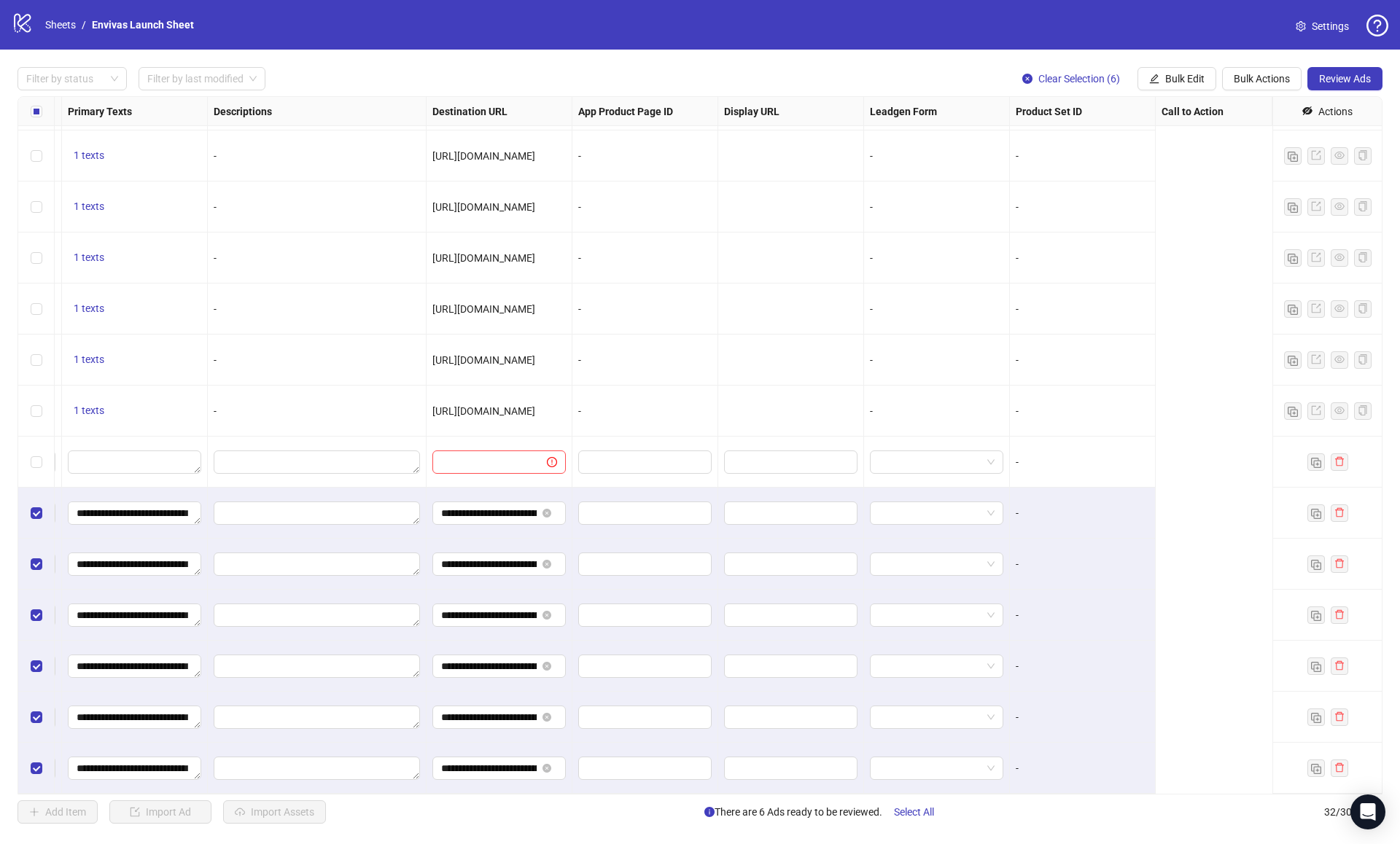
scroll to position [965, 0]
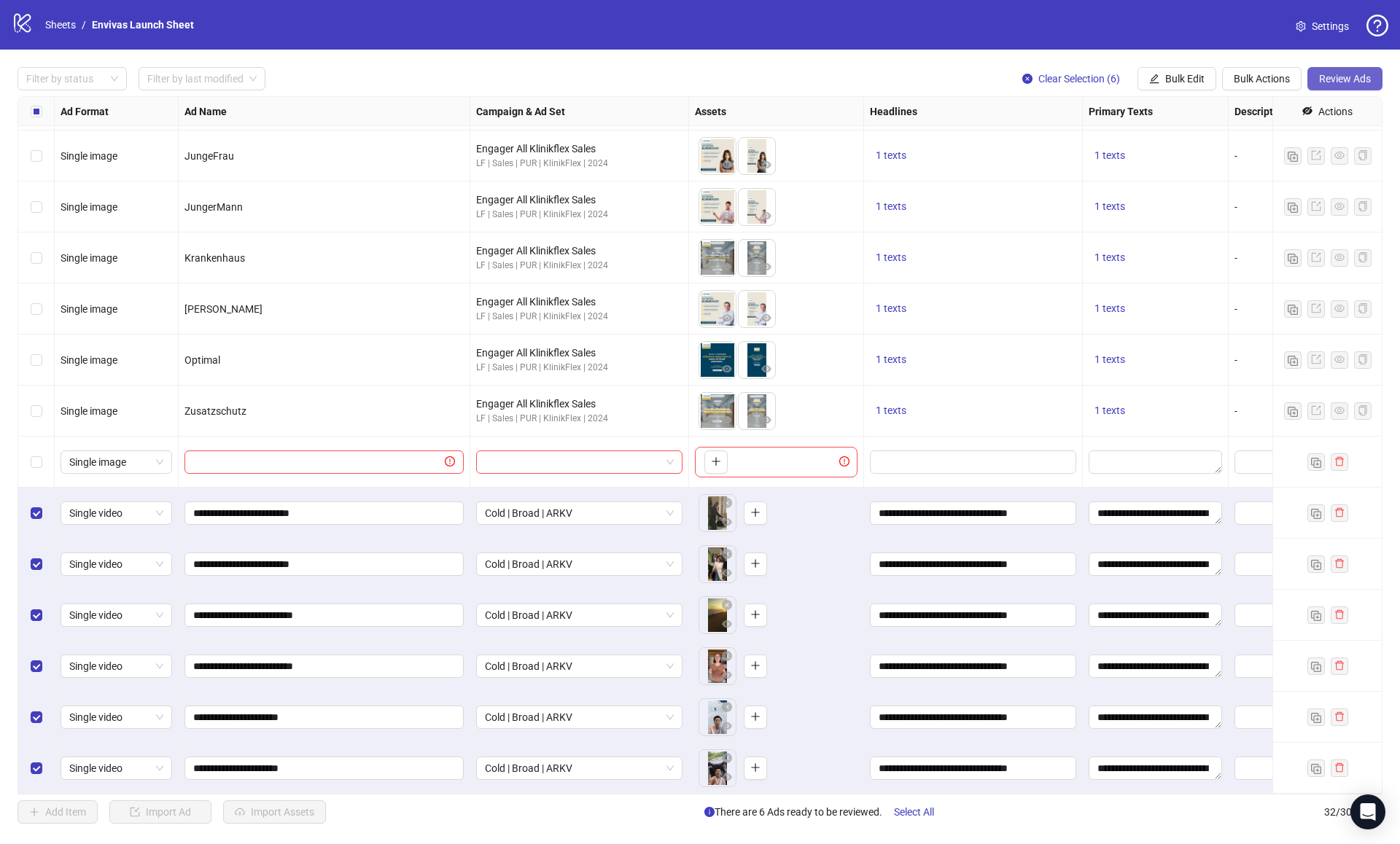
click at [1320, 81] on span "Review Ads" at bounding box center [1345, 79] width 52 height 12
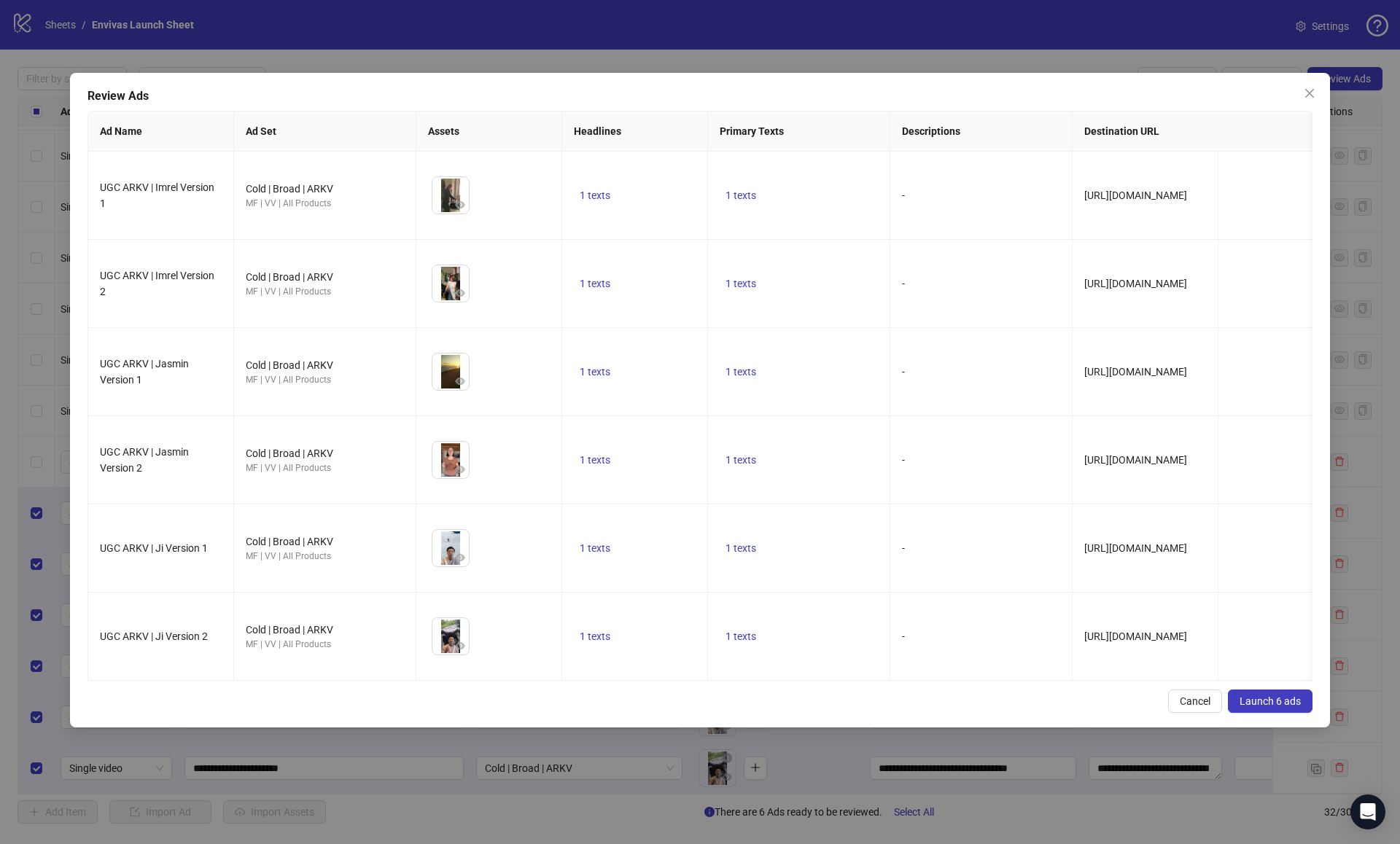
click at [1259, 695] on span "Launch 6 ads" at bounding box center [1270, 701] width 61 height 12
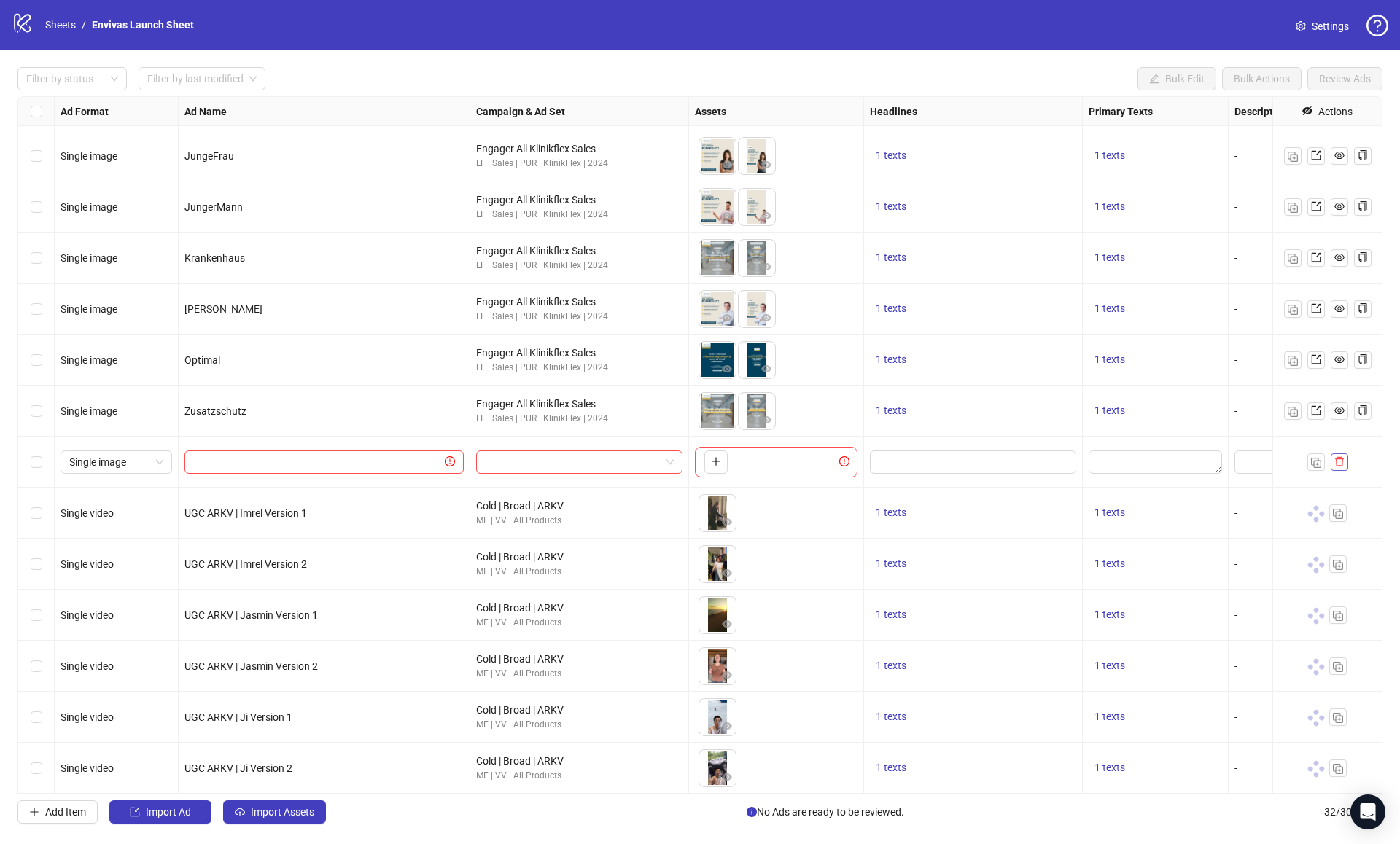
click at [1335, 462] on icon "delete" at bounding box center [1339, 461] width 9 height 9
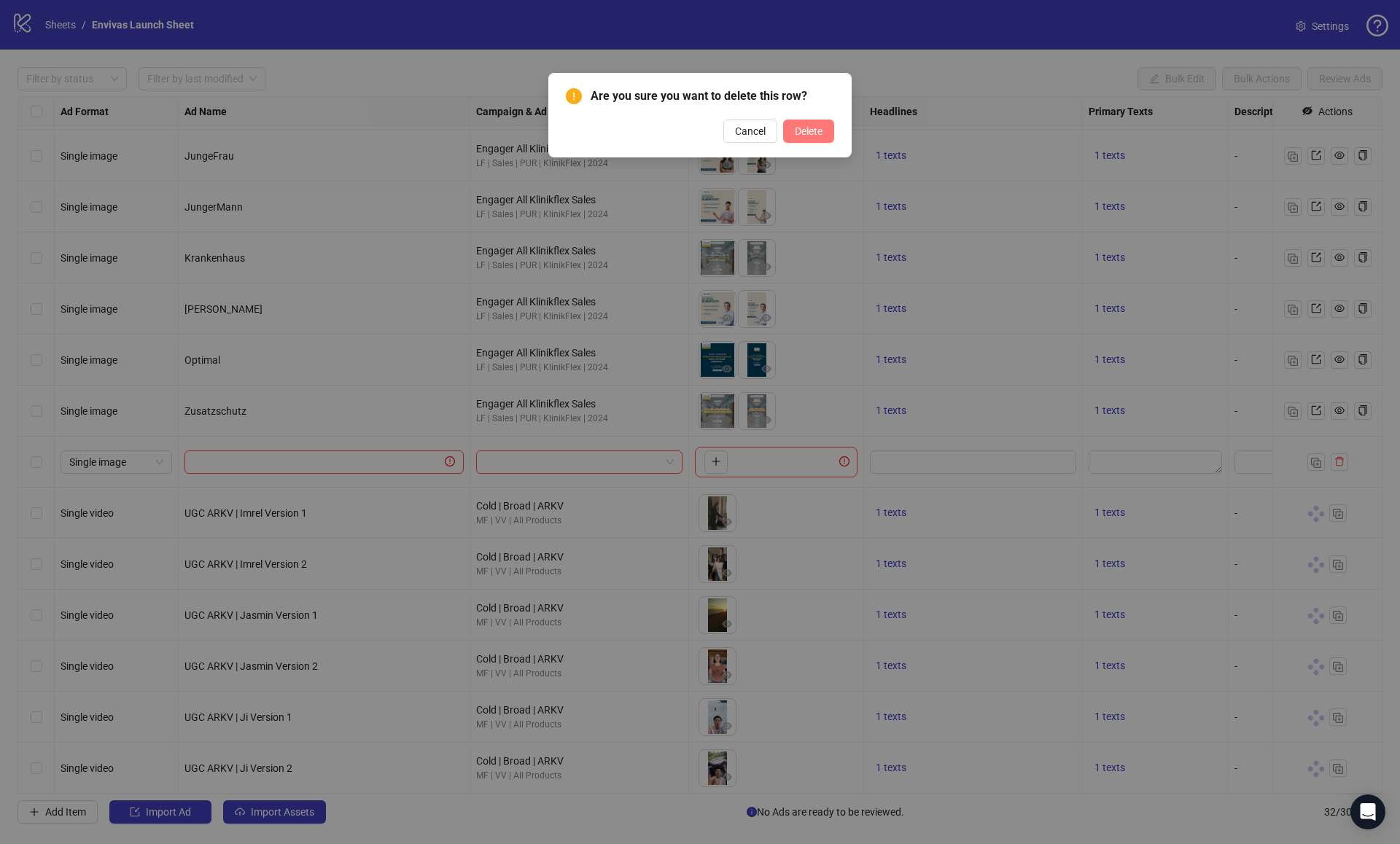
click at [823, 131] on button "Delete" at bounding box center [809, 131] width 51 height 23
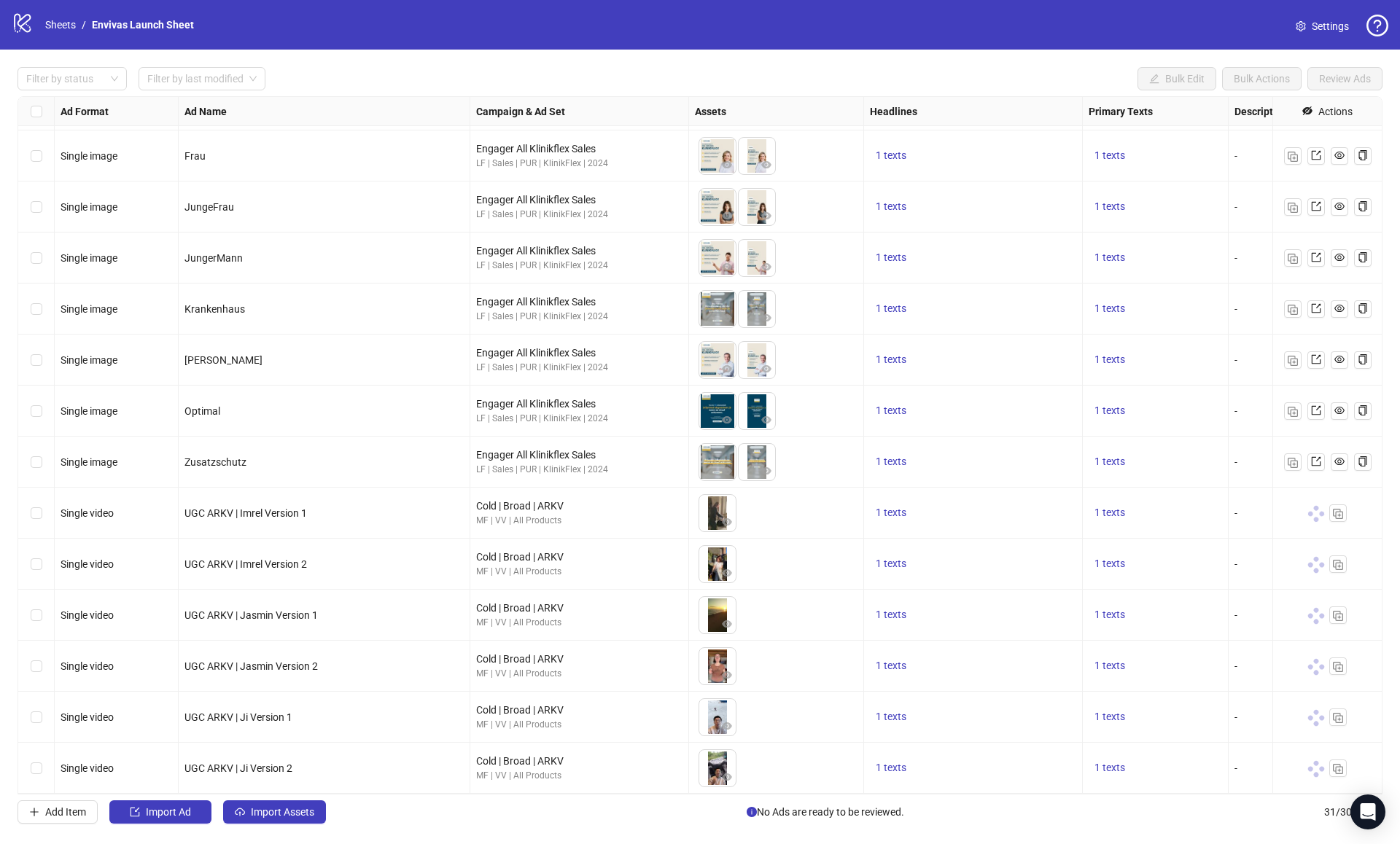
scroll to position [914, 0]
